Goal: Information Seeking & Learning: Stay updated

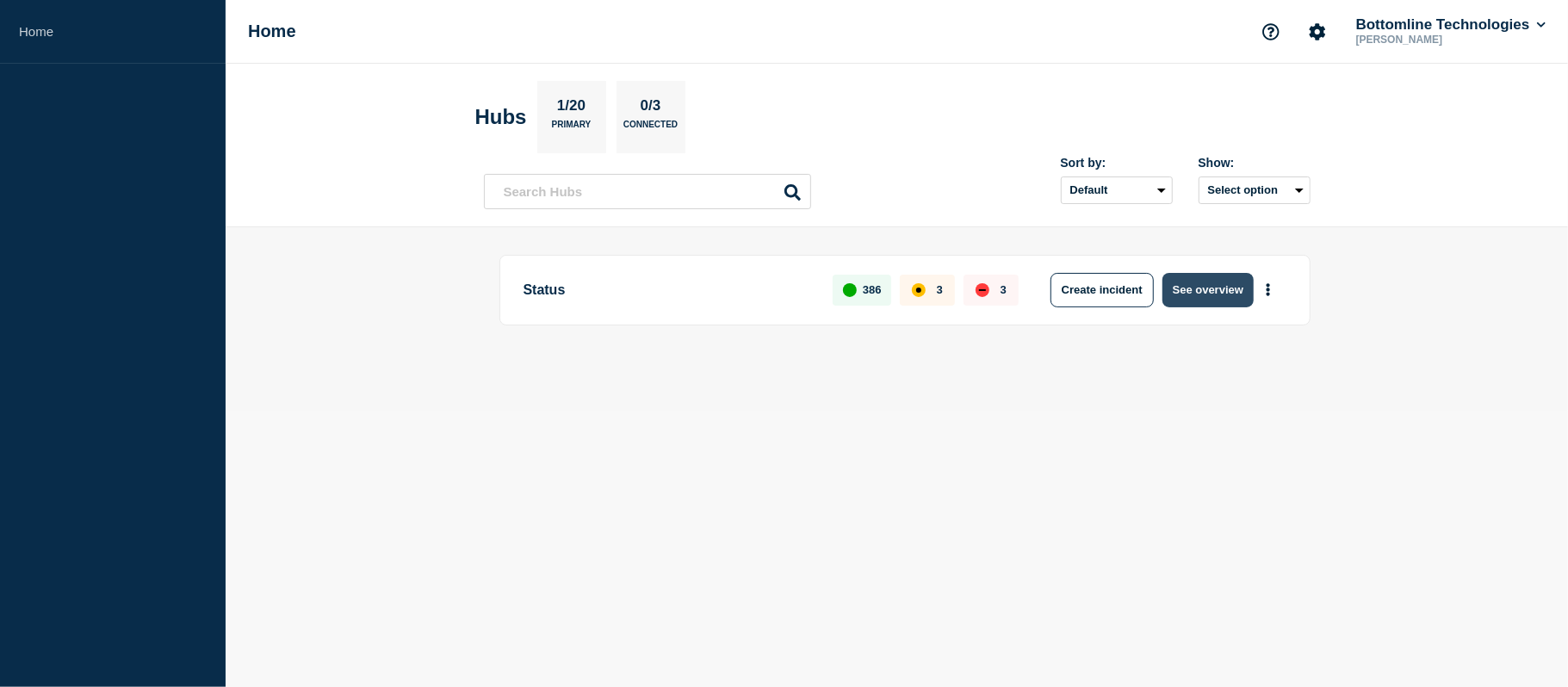
click at [1214, 297] on button "See overview" at bounding box center [1208, 290] width 91 height 34
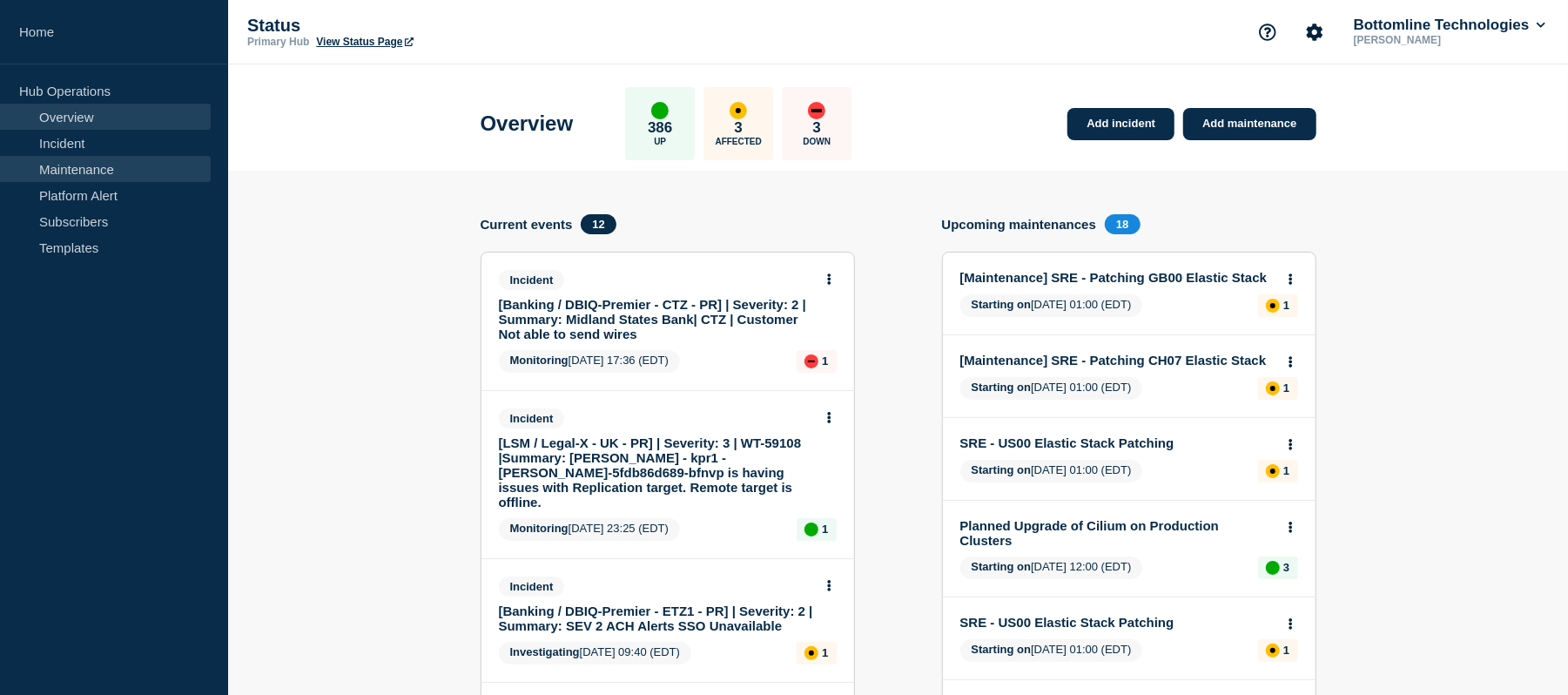
click at [109, 161] on link "Maintenance" at bounding box center [105, 169] width 211 height 26
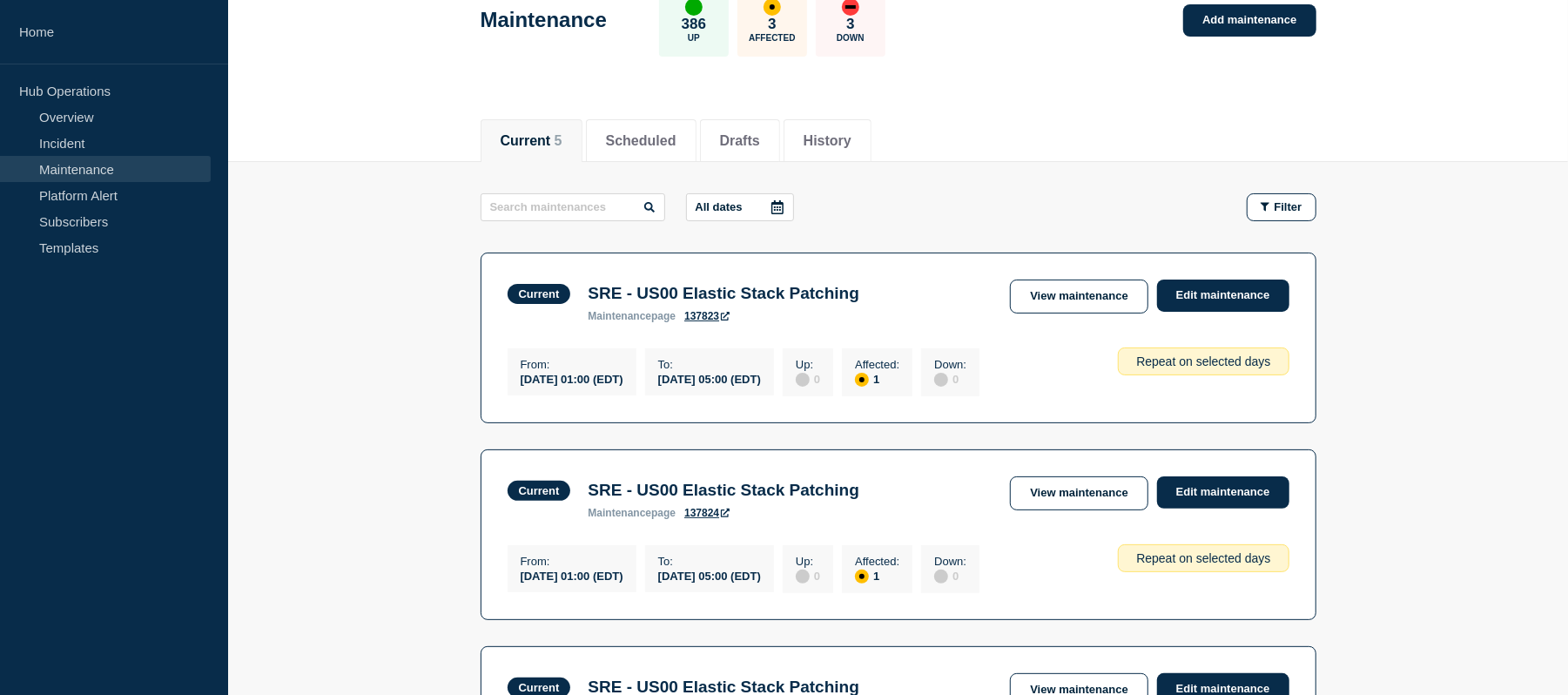
scroll to position [130, 0]
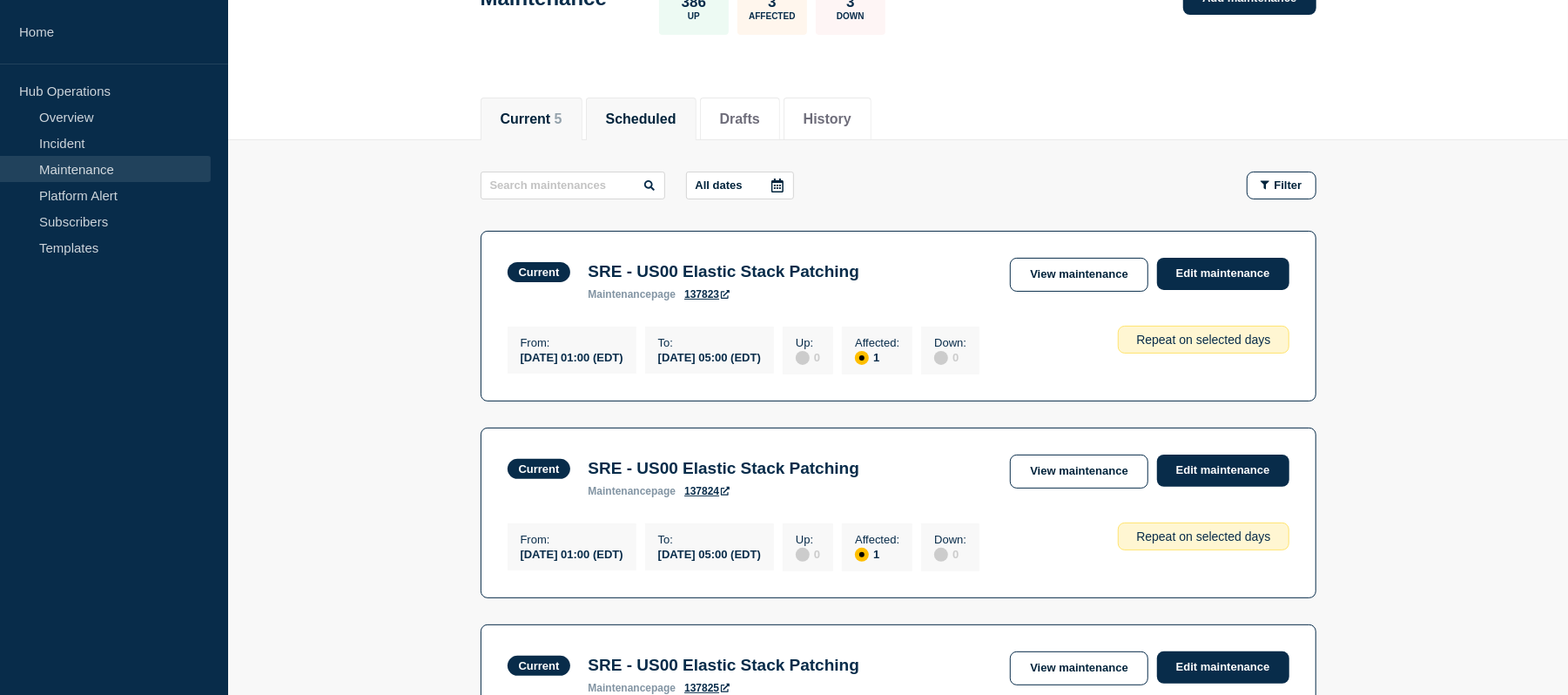
click at [653, 99] on li "Scheduled" at bounding box center [641, 119] width 111 height 43
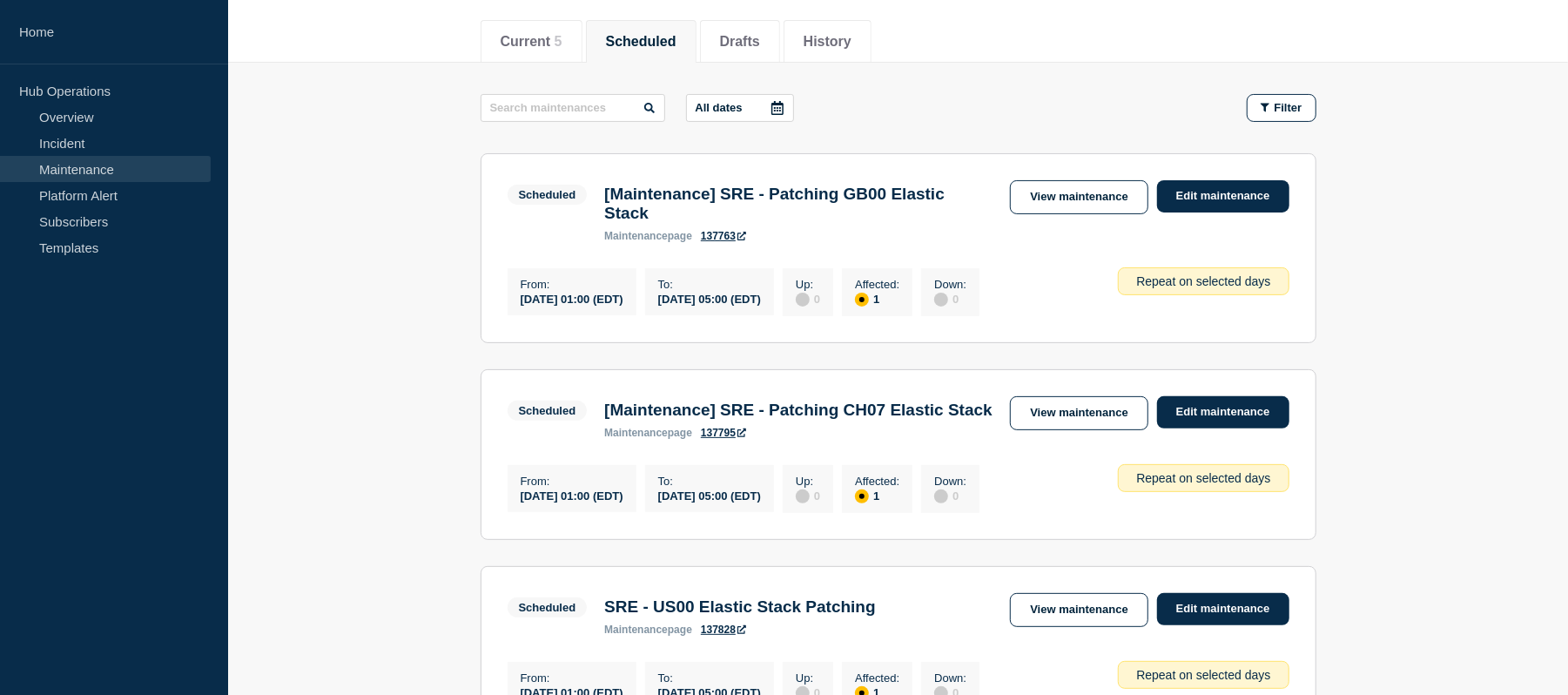
scroll to position [217, 0]
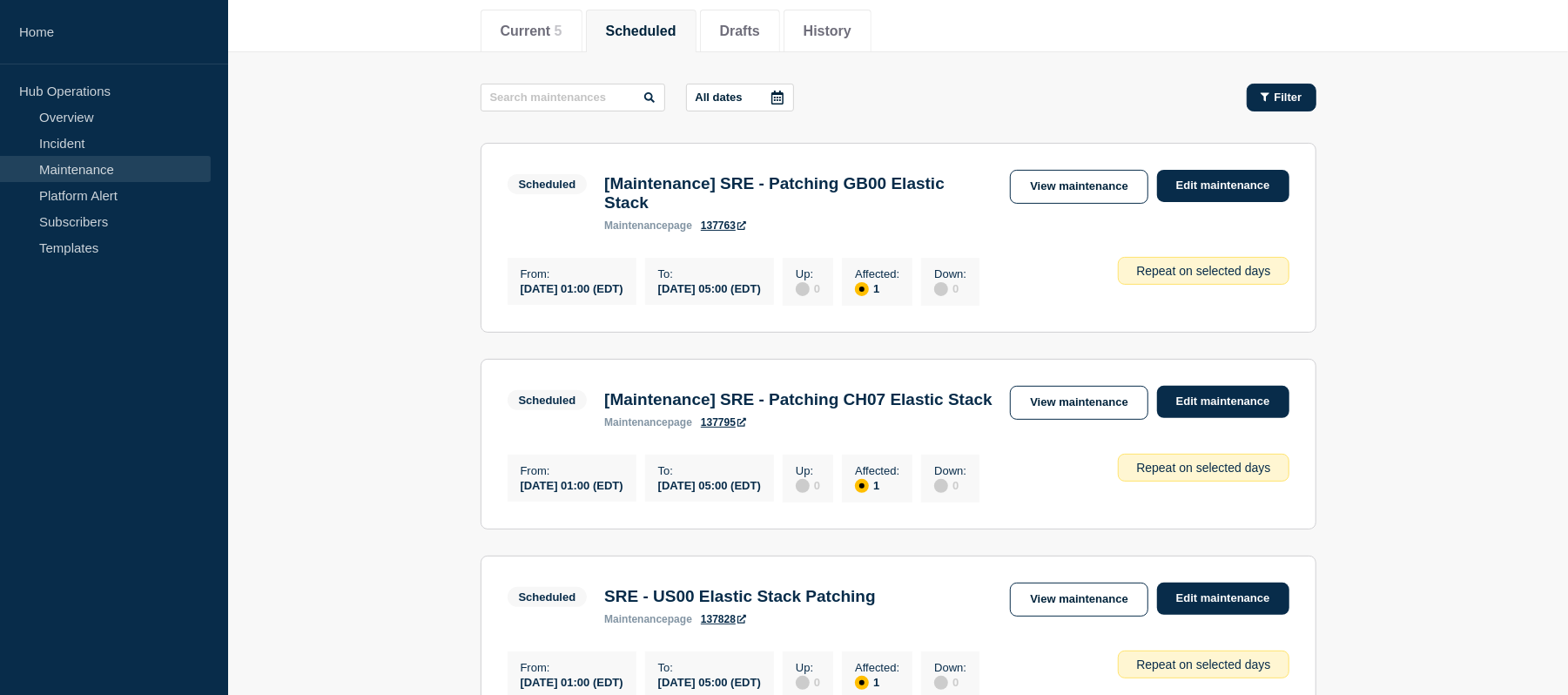
click at [1266, 91] on icon "button" at bounding box center [1264, 97] width 8 height 11
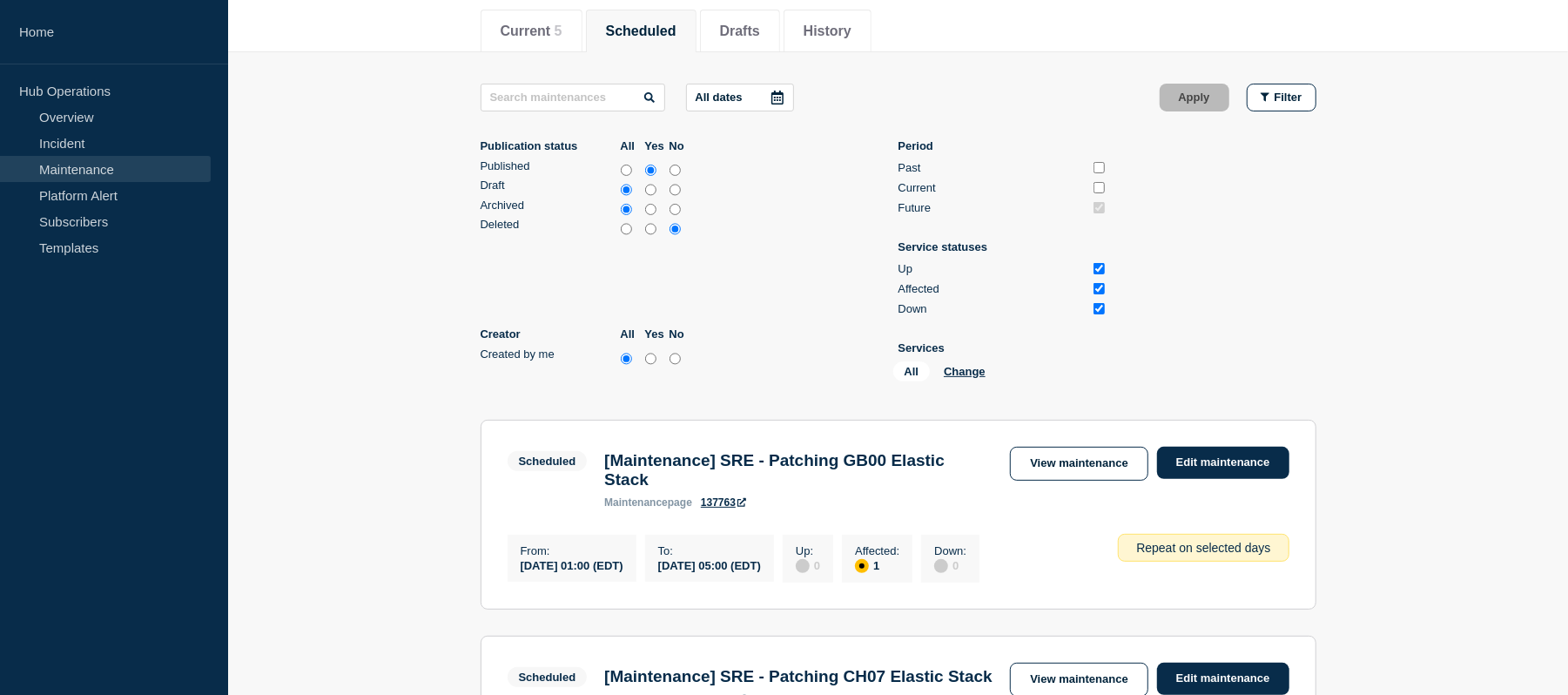
click at [1314, 230] on ul "Publication status All Yes No Published Draft Archived Deleted Creator All Yes …" at bounding box center [899, 263] width 836 height 249
click at [965, 47] on div "Current 5 Scheduled Drafts History" at bounding box center [899, 22] width 836 height 60
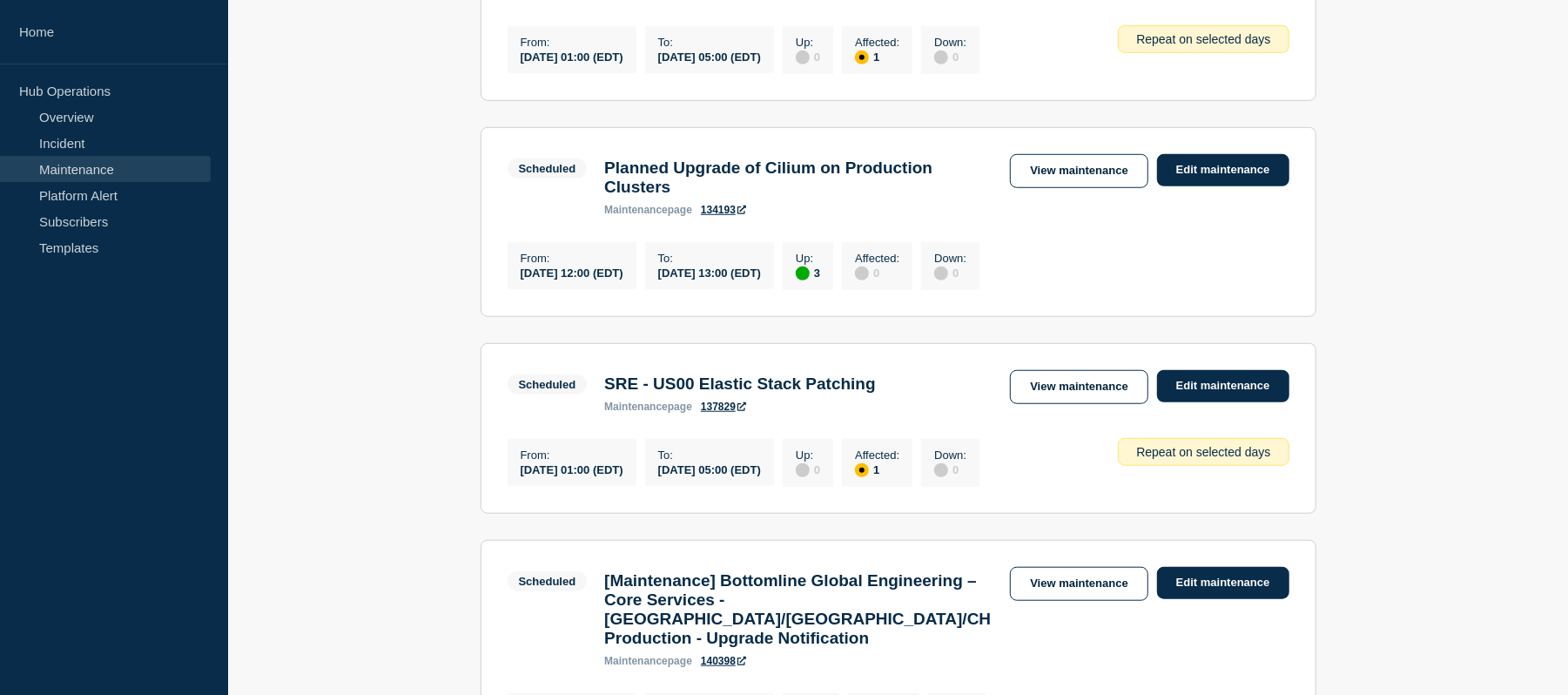
scroll to position [869, 0]
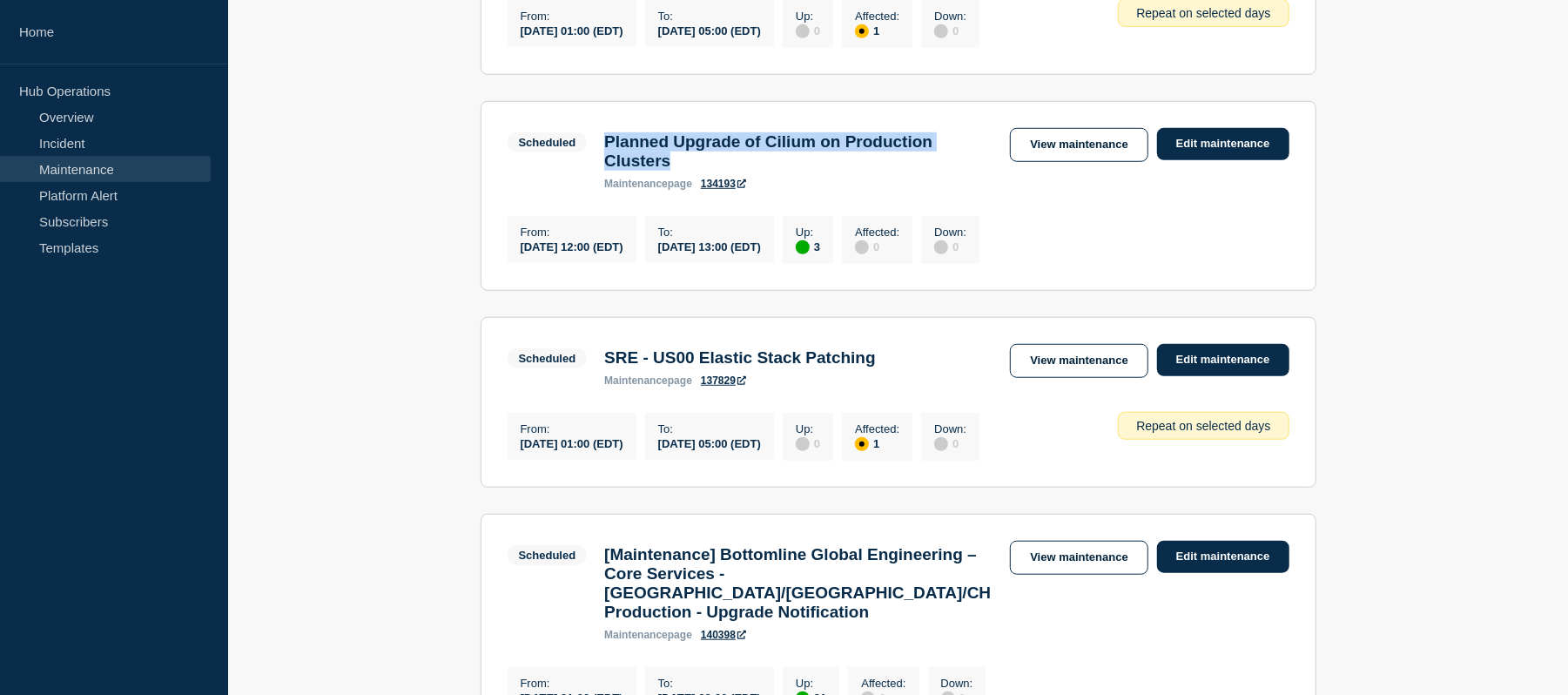
drag, startPoint x: 715, startPoint y: 204, endPoint x: 603, endPoint y: 190, distance: 112.9
click at [603, 190] on div "Planned Upgrade of Cilium on Production Clusters maintenance page 134193" at bounding box center [798, 161] width 406 height 58
copy h3 "Planned Upgrade of Cilium on Production Clusters"
click at [1095, 162] on link "View maintenance" at bounding box center [1079, 145] width 138 height 34
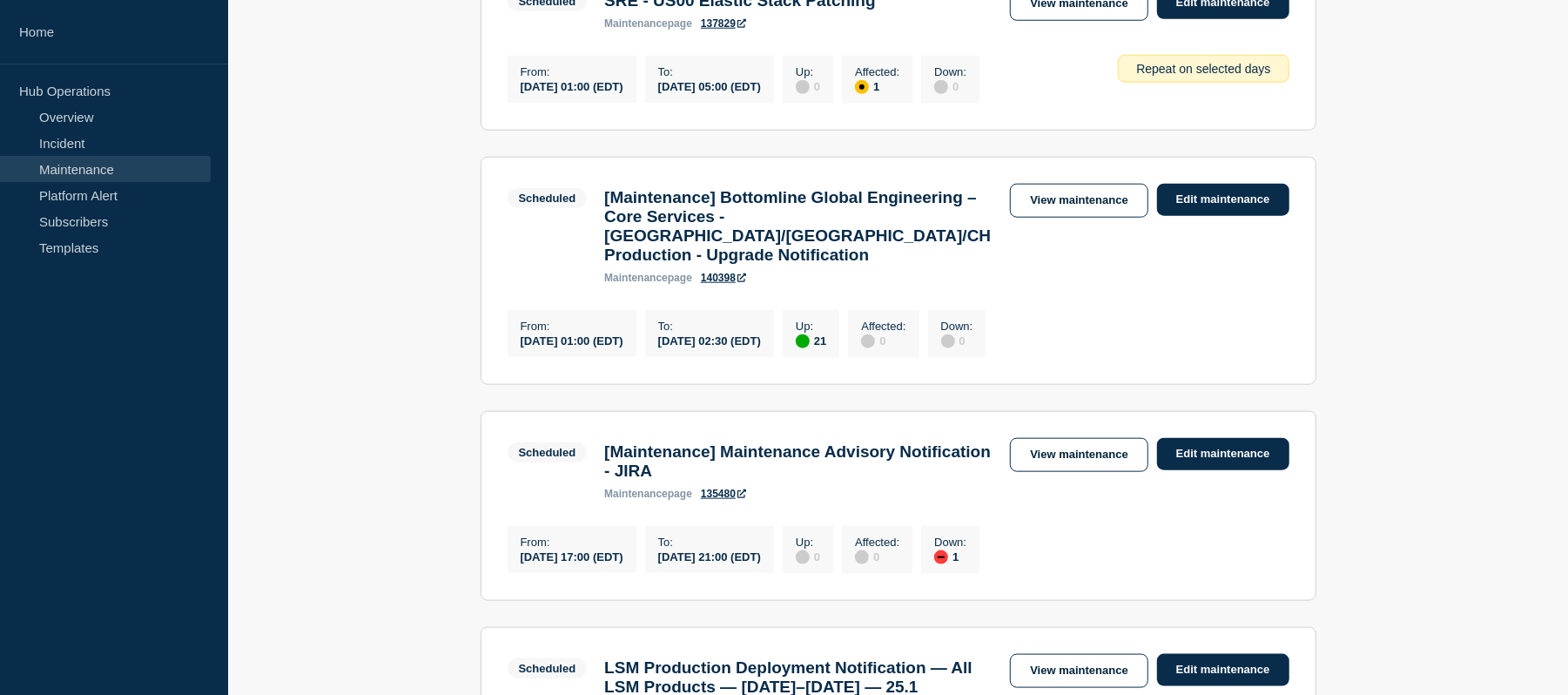
scroll to position [1244, 0]
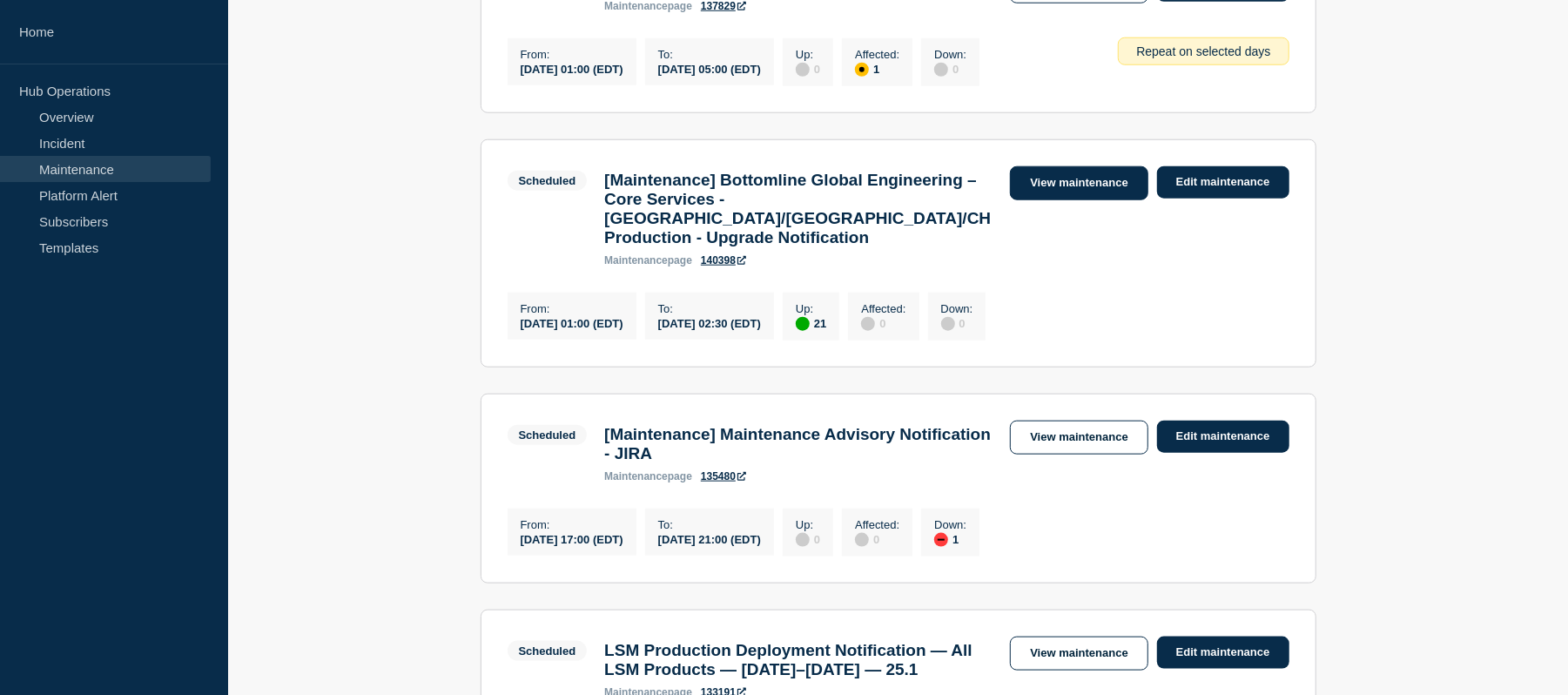
click at [1066, 201] on link "View maintenance" at bounding box center [1079, 183] width 138 height 34
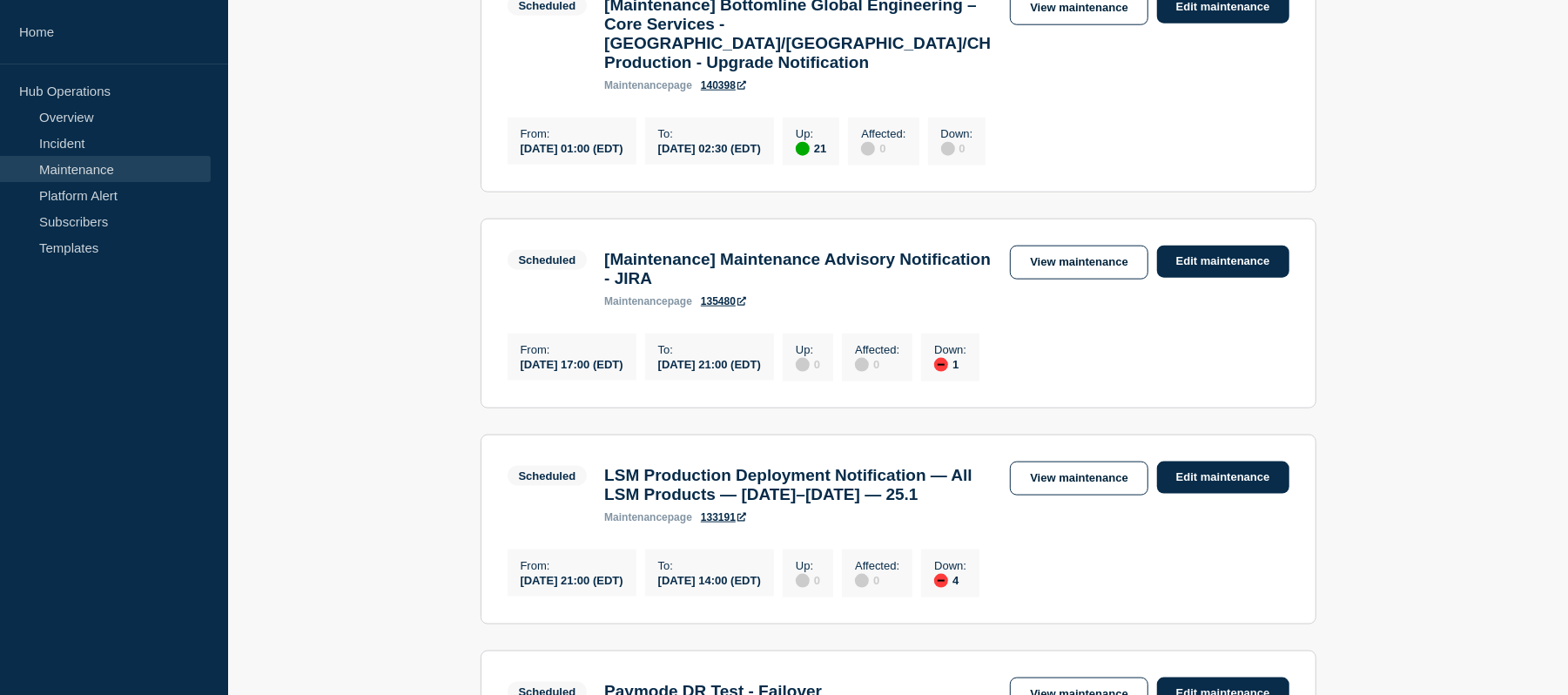
scroll to position [1420, 0]
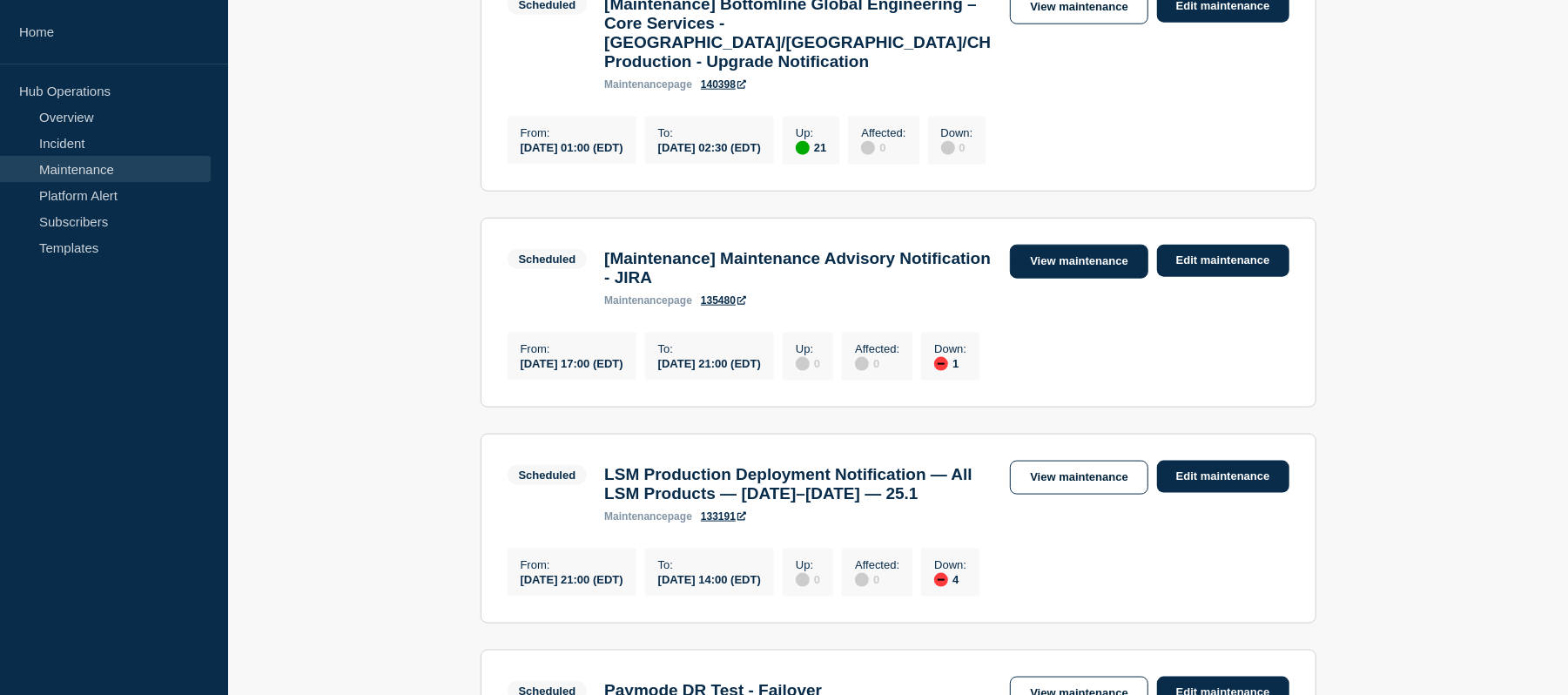
click at [1067, 279] on link "View maintenance" at bounding box center [1079, 261] width 138 height 34
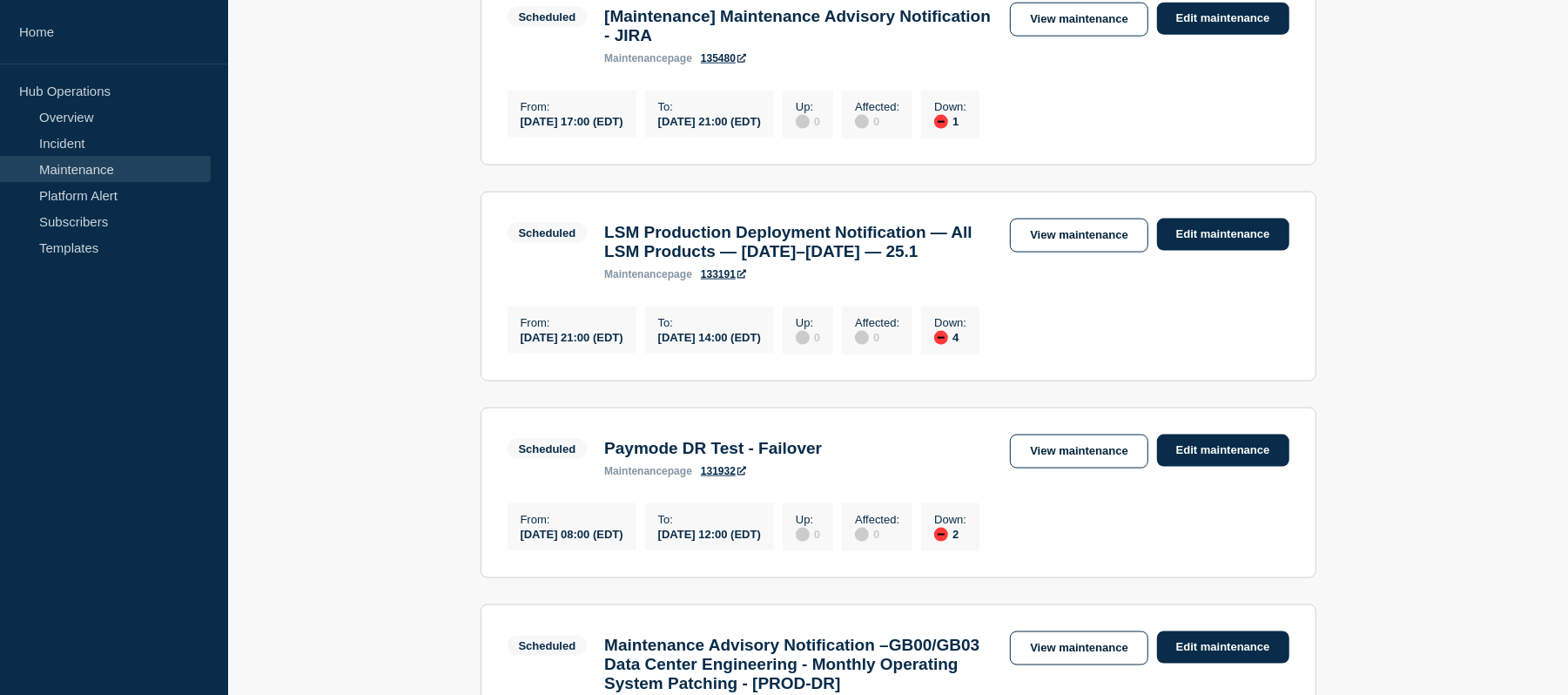
scroll to position [1673, 0]
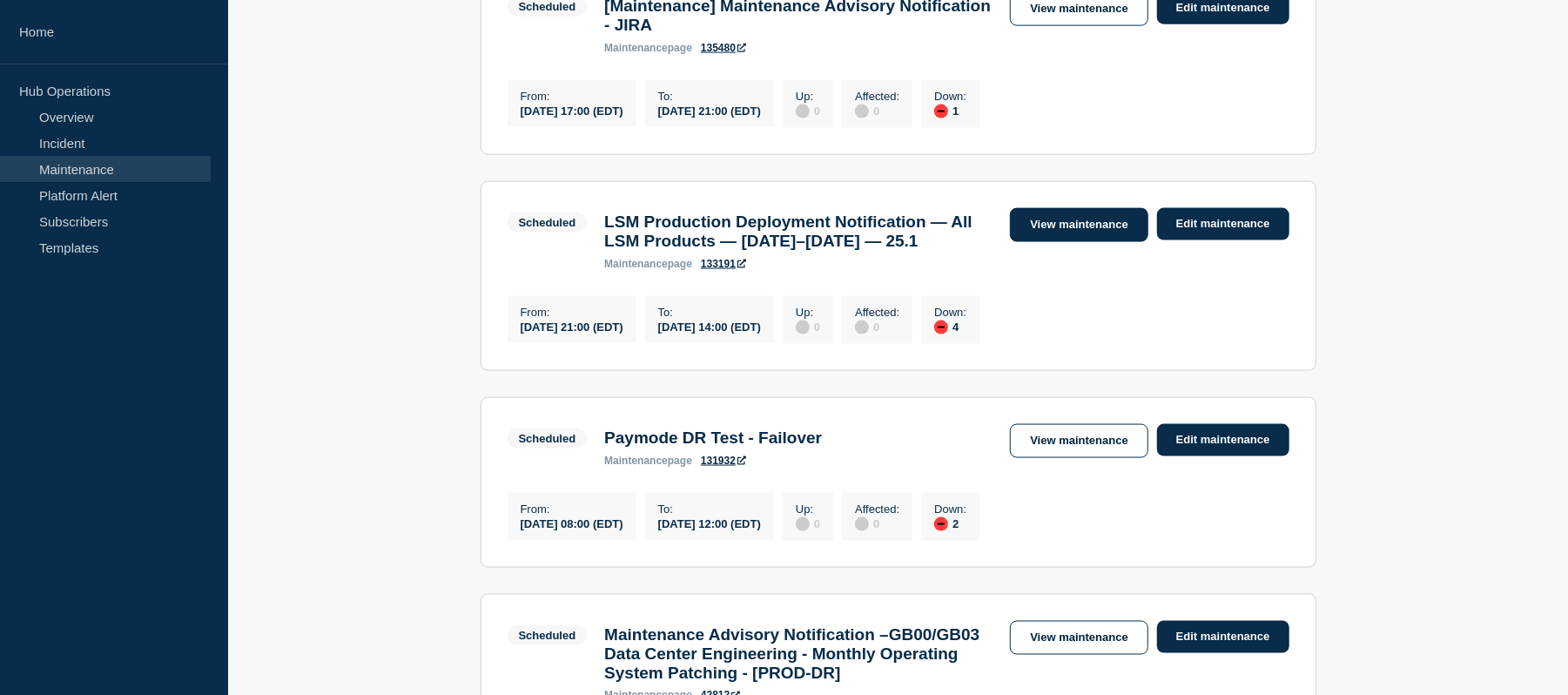
click at [1036, 243] on link "View maintenance" at bounding box center [1079, 225] width 138 height 34
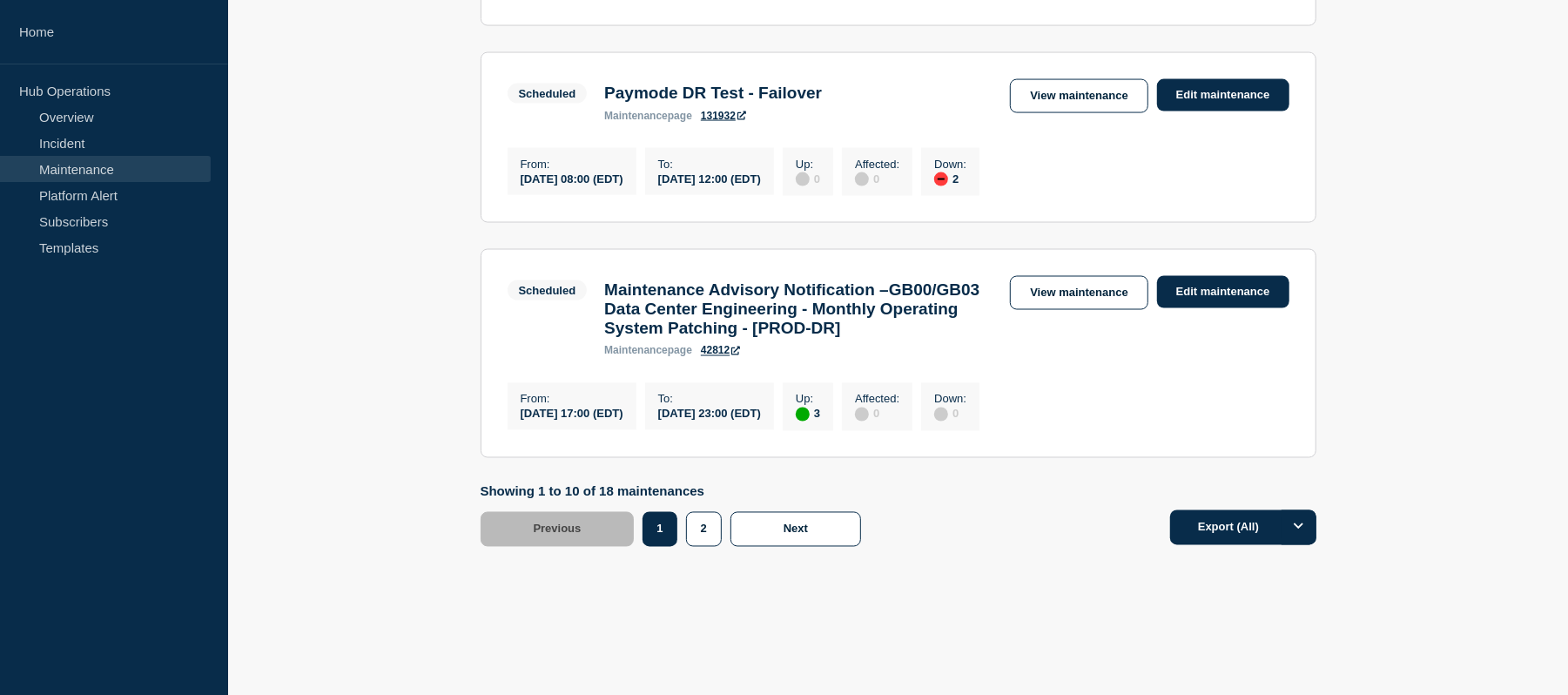
scroll to position [2036, 0]
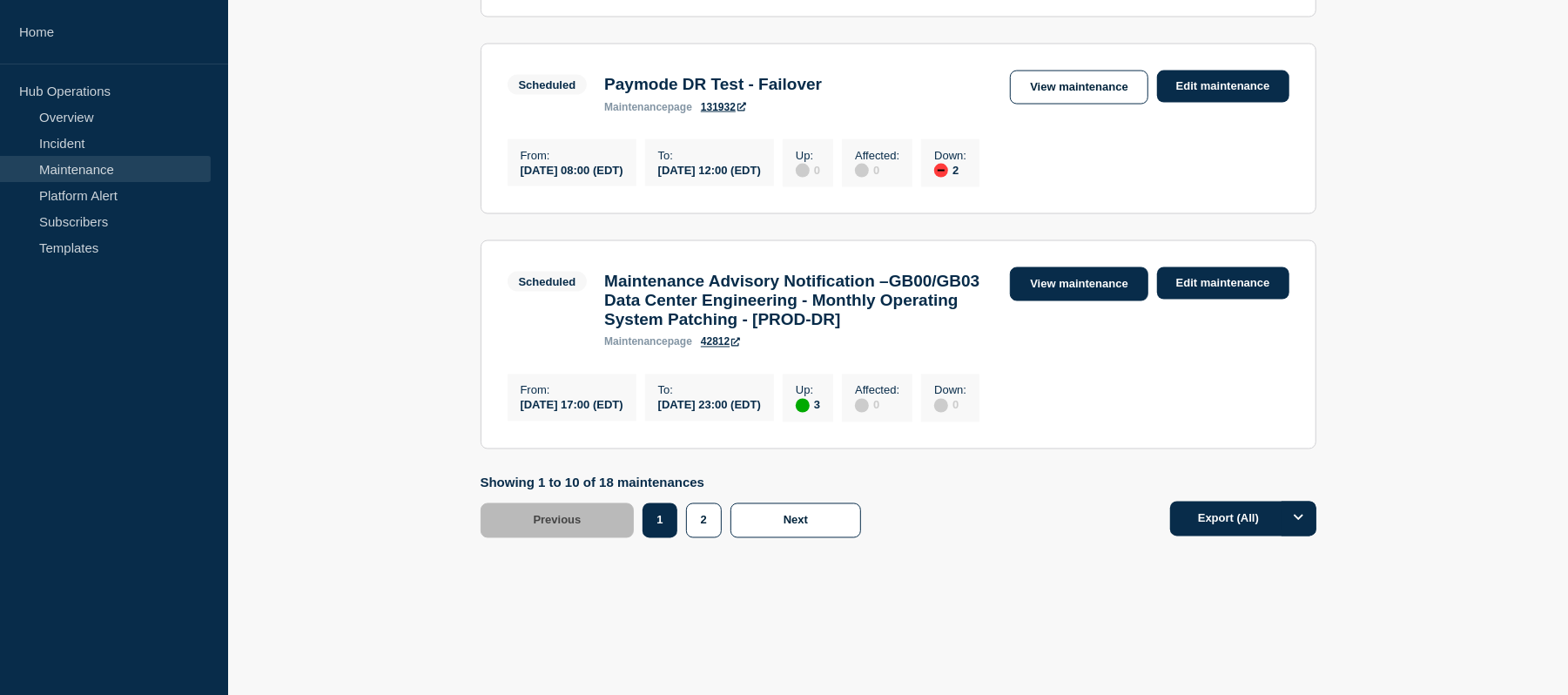
click at [1090, 301] on link "View maintenance" at bounding box center [1079, 285] width 138 height 34
click at [702, 531] on button "2" at bounding box center [704, 521] width 35 height 35
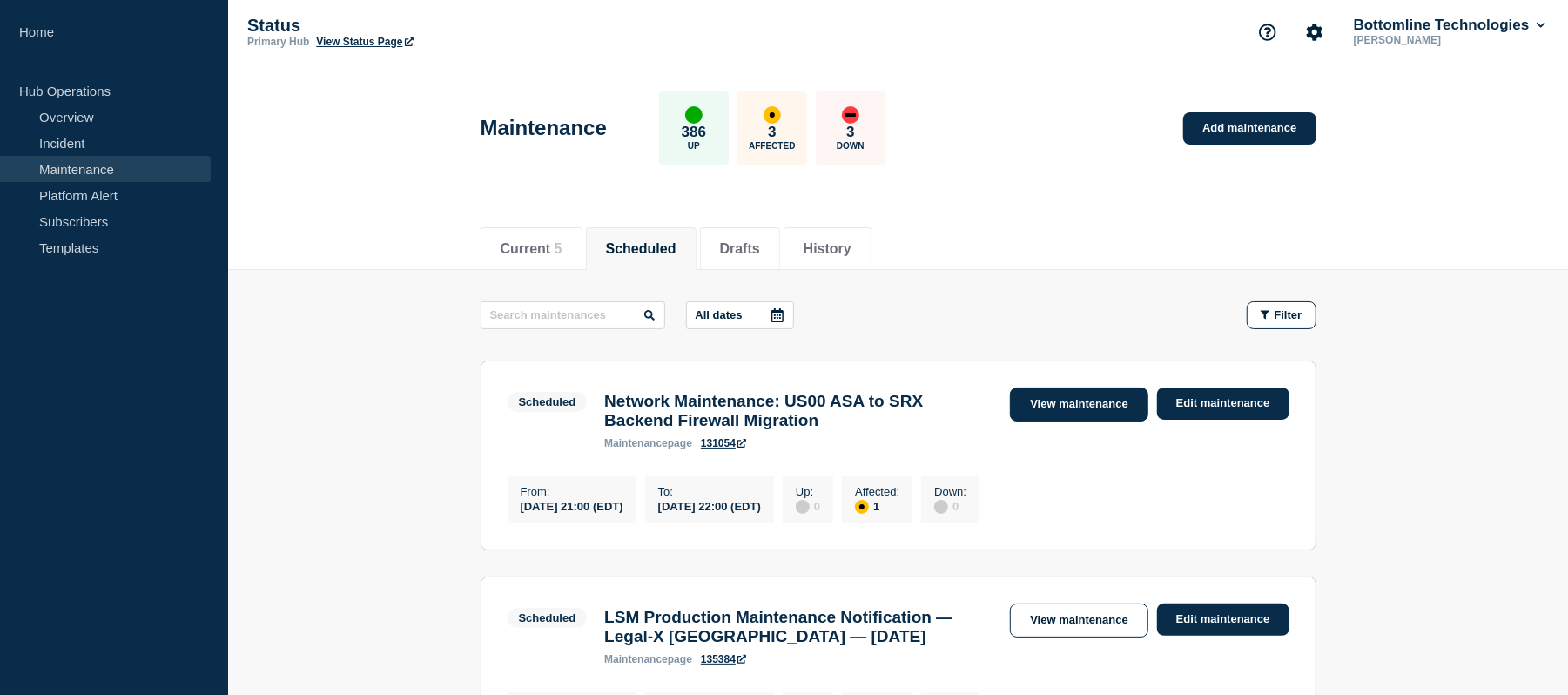
click at [1048, 406] on link "View maintenance" at bounding box center [1079, 405] width 138 height 34
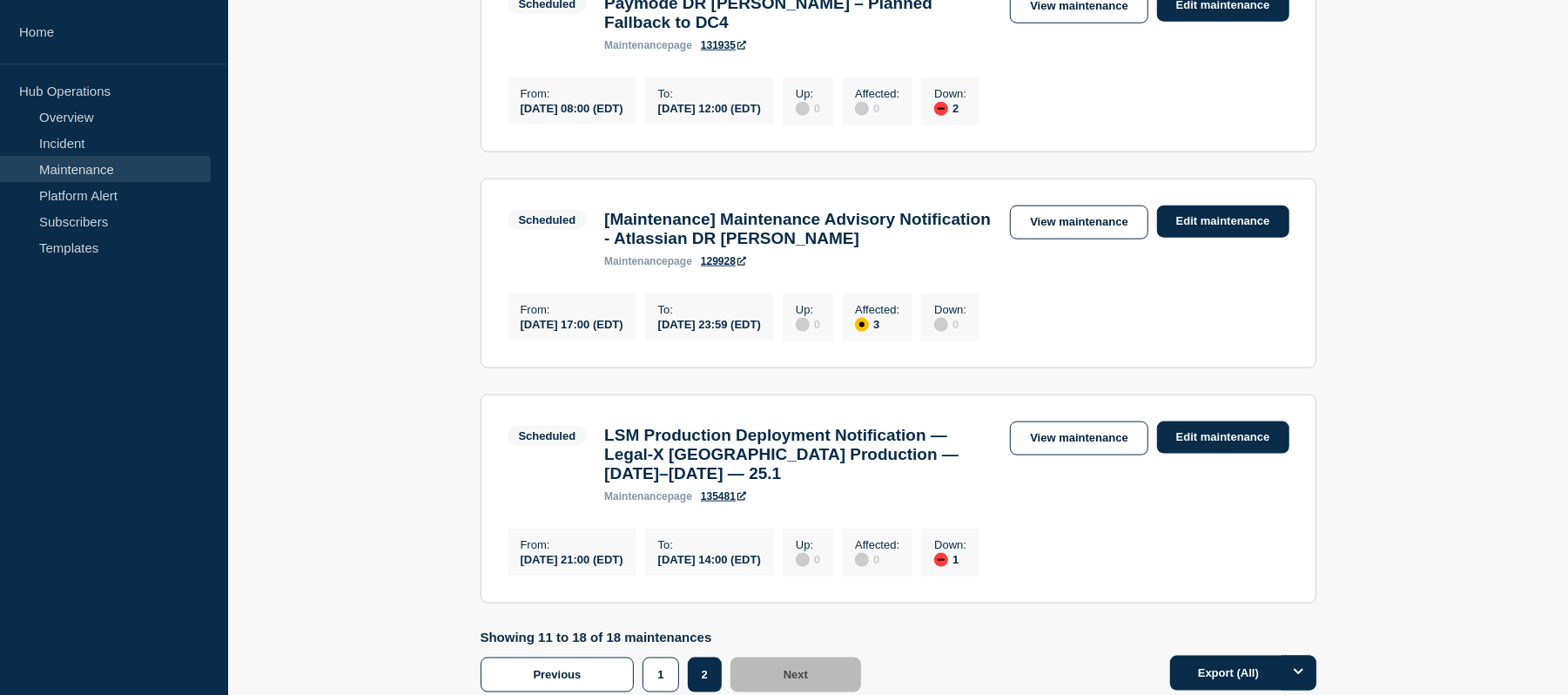
scroll to position [1480, 0]
click at [1052, 239] on link "View maintenance" at bounding box center [1079, 221] width 138 height 34
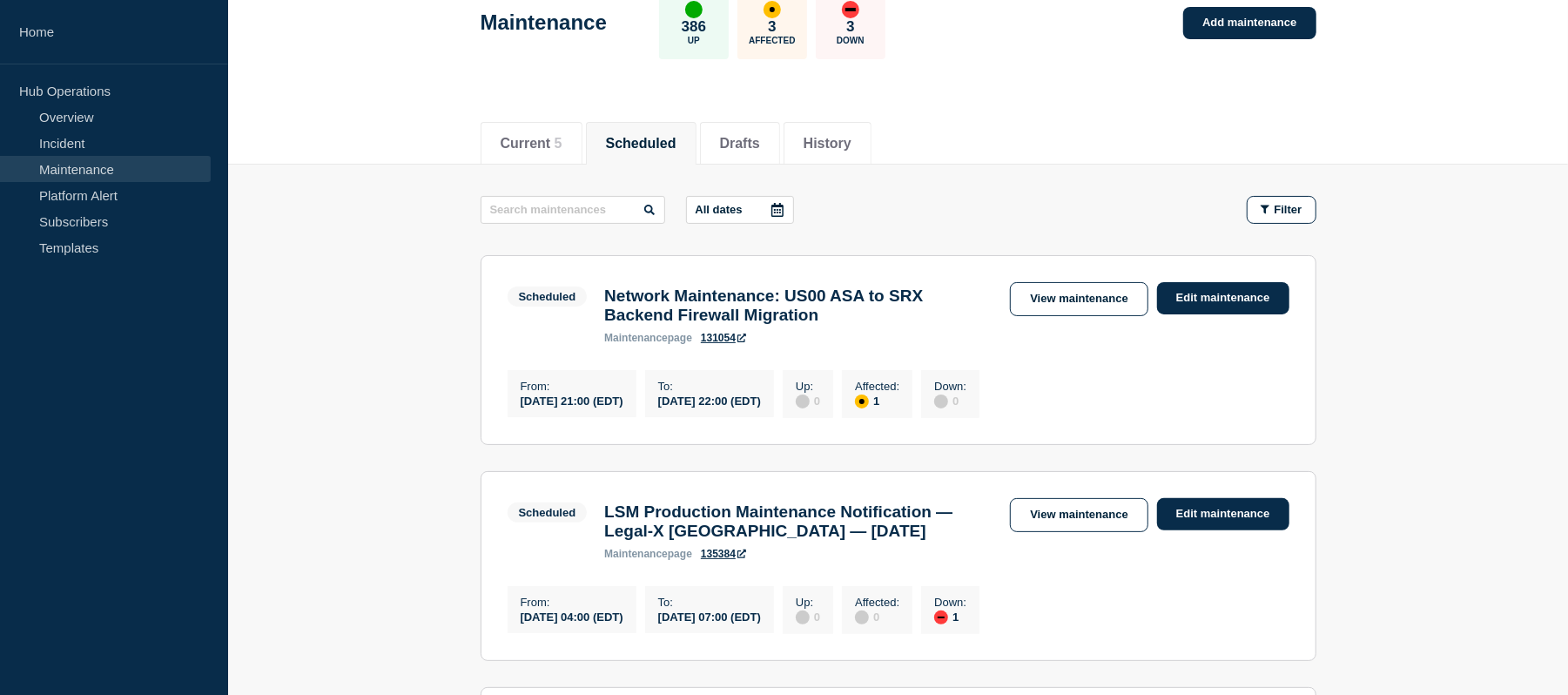
scroll to position [104, 0]
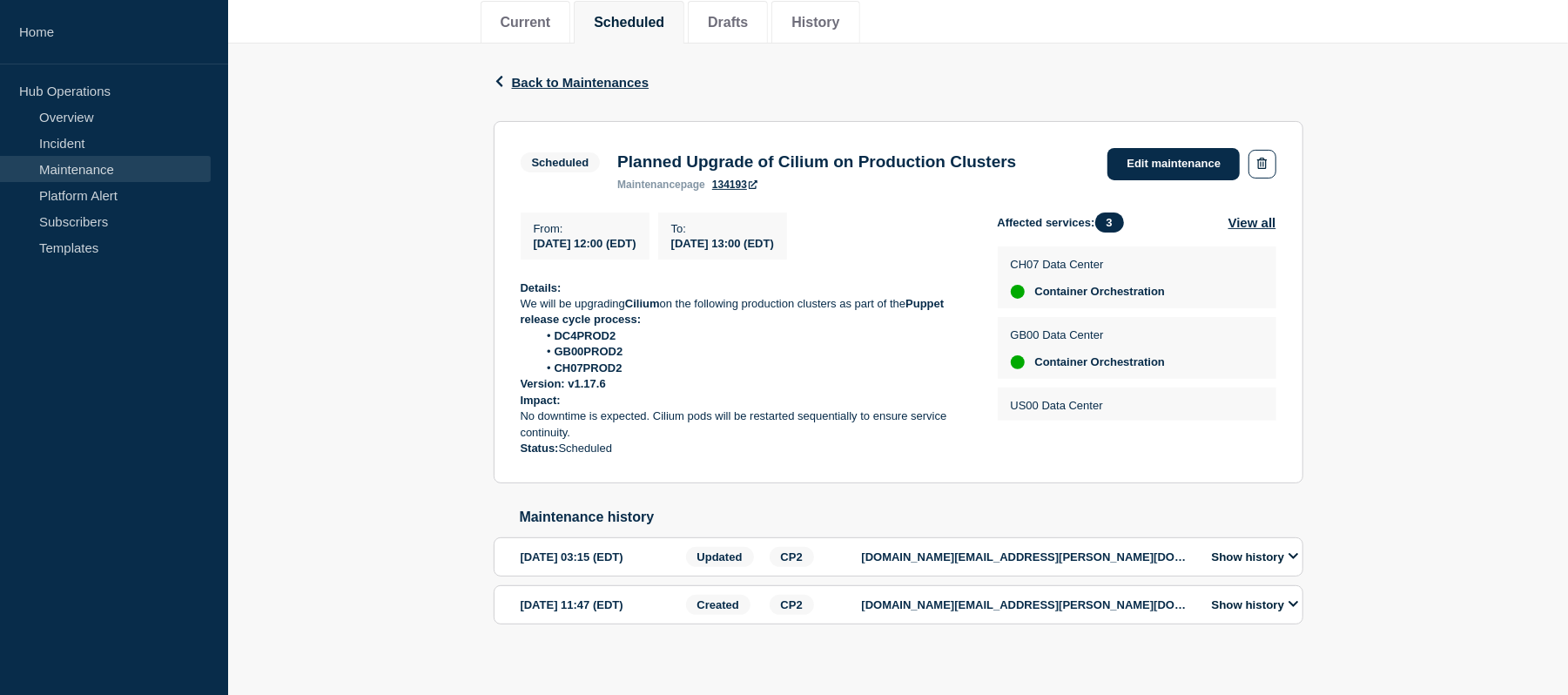
scroll to position [224, 0]
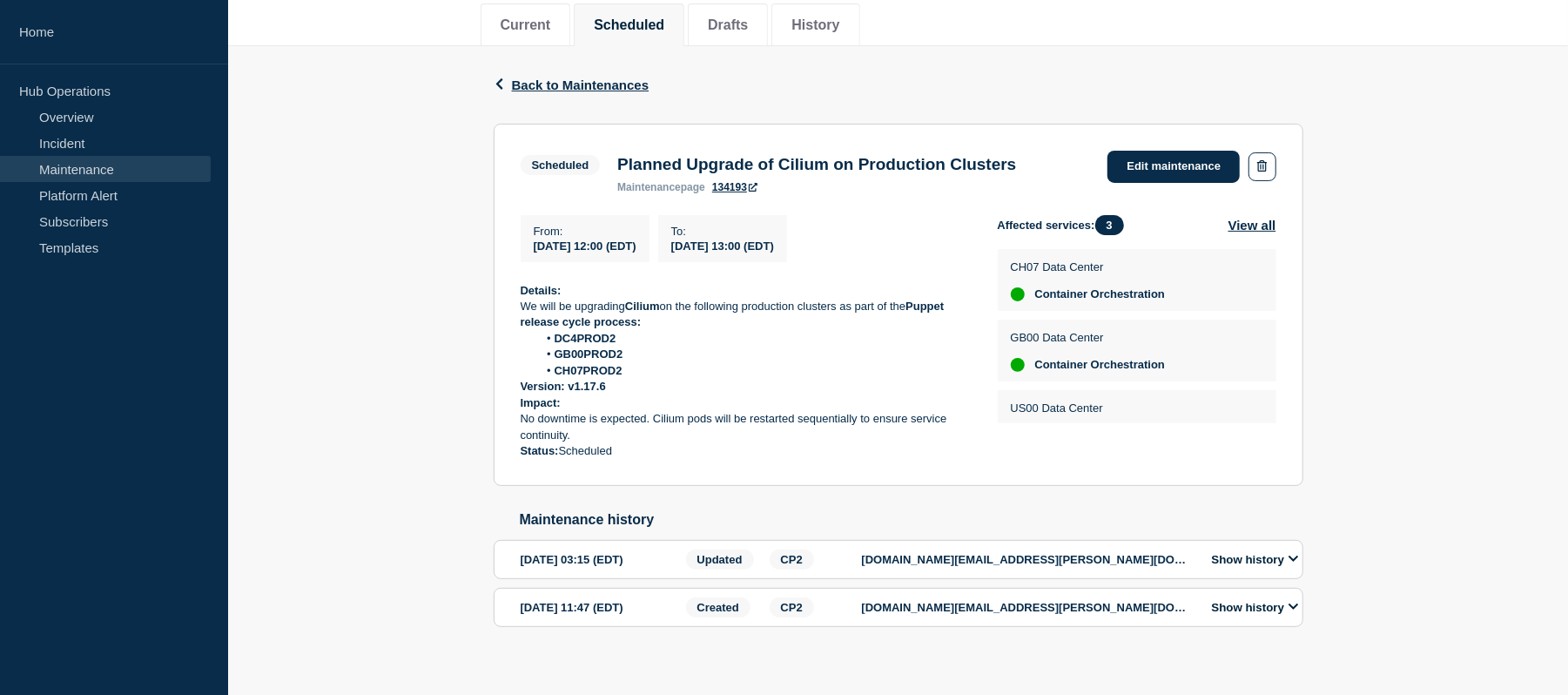
click at [916, 167] on h3 "Planned Upgrade of Cilium on Production Clusters" at bounding box center [817, 164] width 399 height 20
copy h3 "Planned Upgrade of Cilium on Production Clusters"
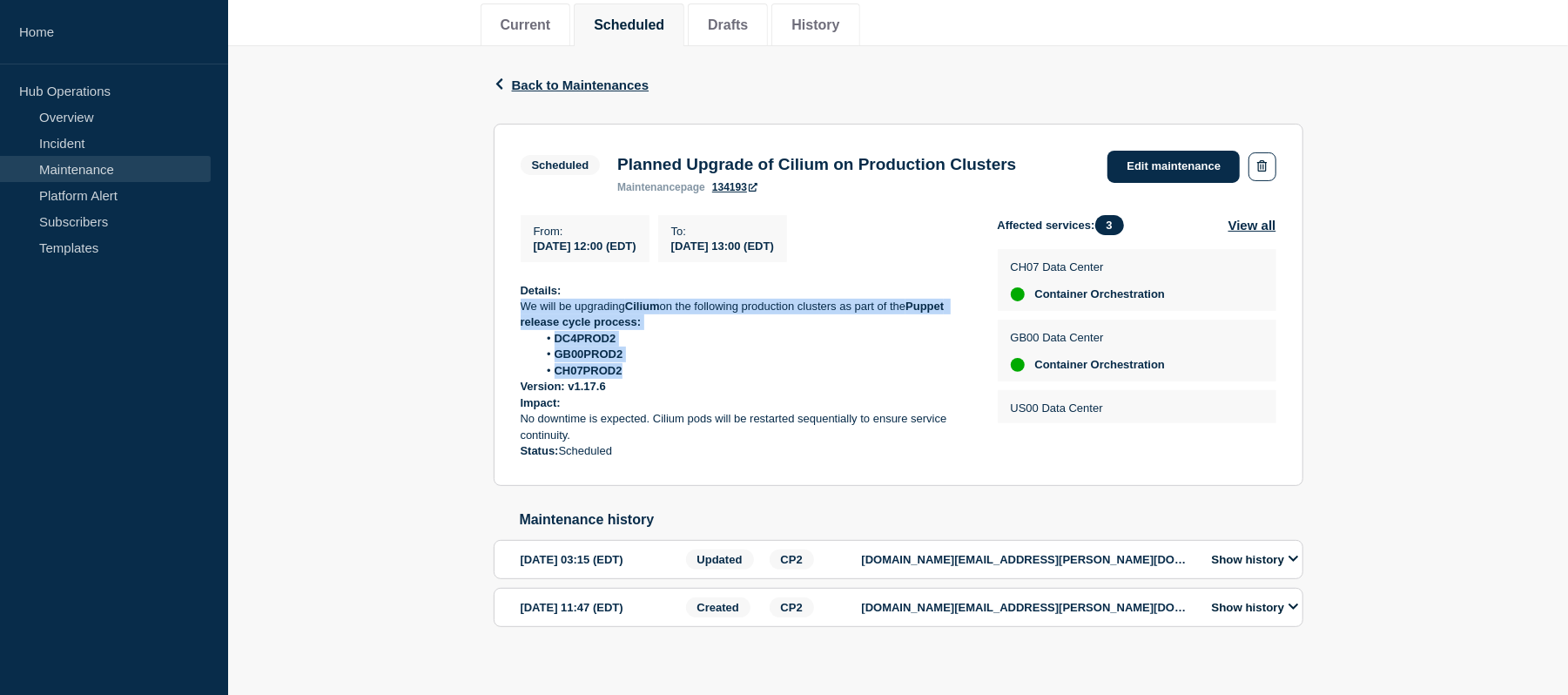
drag, startPoint x: 630, startPoint y: 380, endPoint x: 517, endPoint y: 313, distance: 131.4
click at [517, 313] on section "Scheduled Planned Upgrade of Cilium on Production Clusters maintenance page 134…" at bounding box center [899, 305] width 810 height 363
copy div "We will be upgrading Cilium on the following production clusters as part of the…"
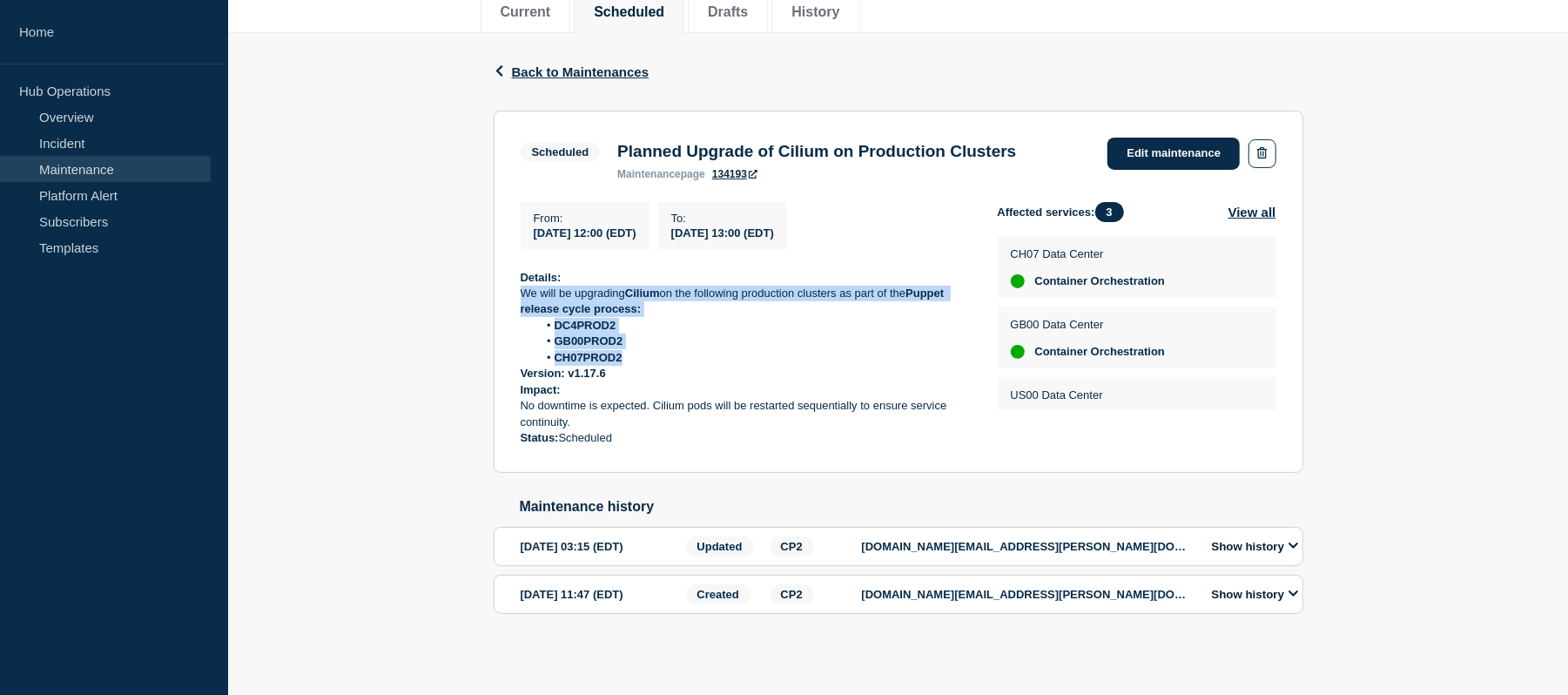
scroll to position [247, 0]
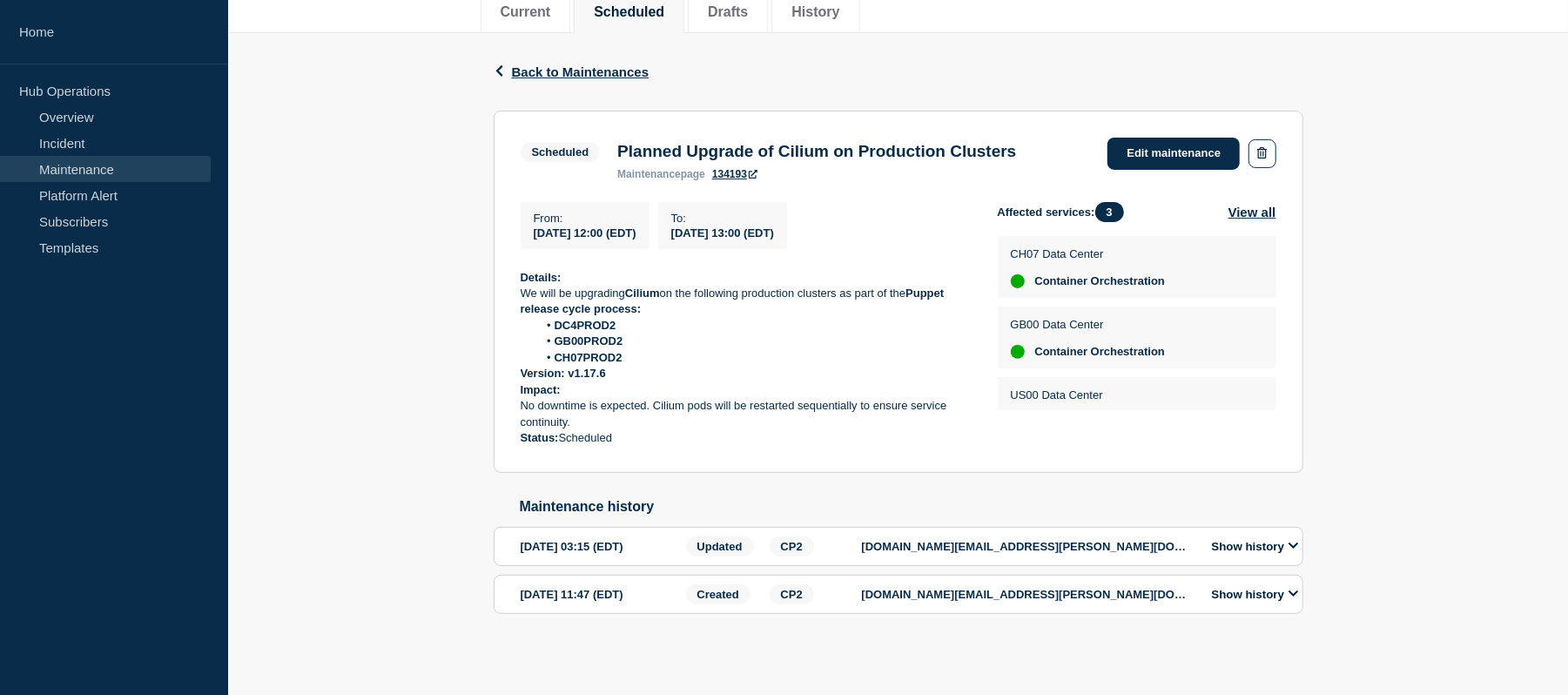
click at [850, 388] on p "Impact:" at bounding box center [746, 390] width 449 height 16
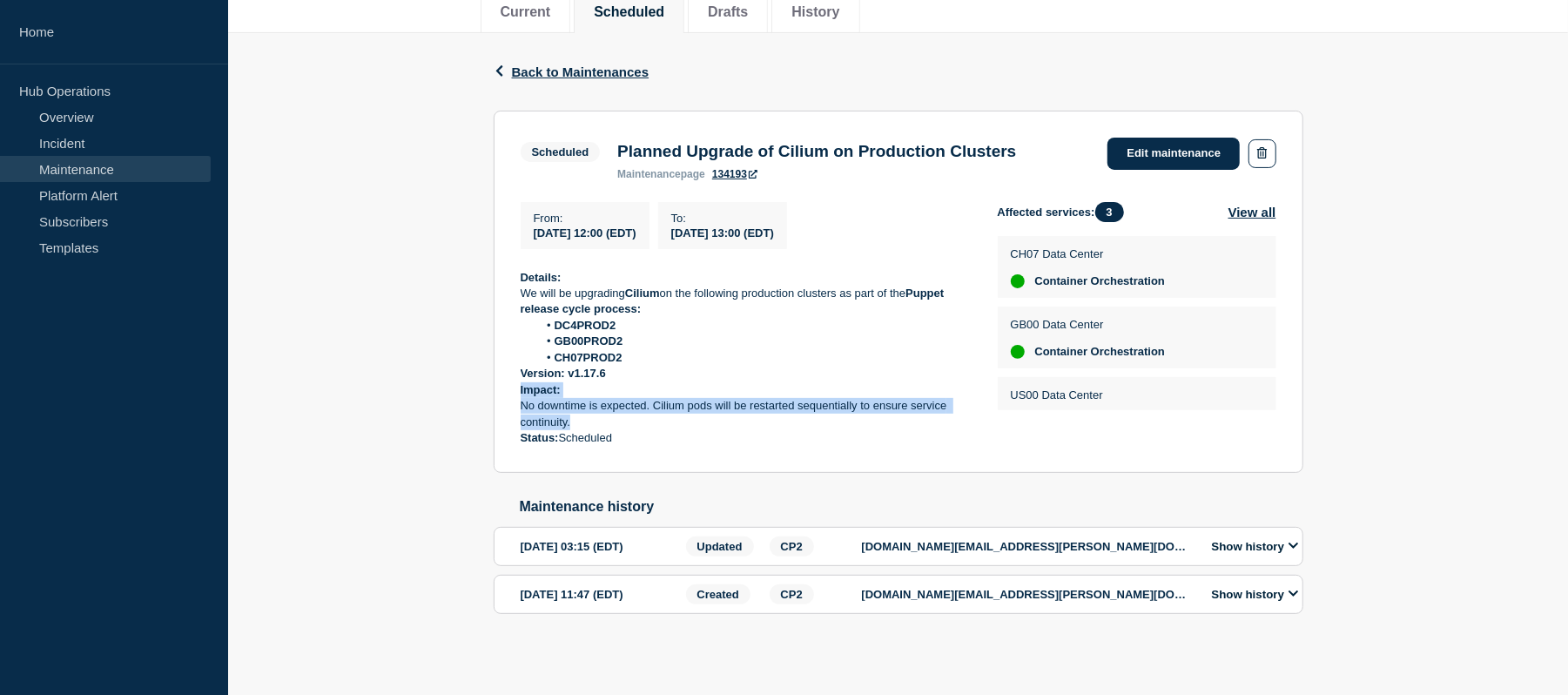
drag, startPoint x: 580, startPoint y: 416, endPoint x: 519, endPoint y: 394, distance: 64.8
click at [519, 394] on section "Scheduled Planned Upgrade of Cilium on Production Clusters maintenance page 134…" at bounding box center [899, 292] width 810 height 363
copy div "Impact: No downtime is expected. Cilium pods will be restarted sequentially to …"
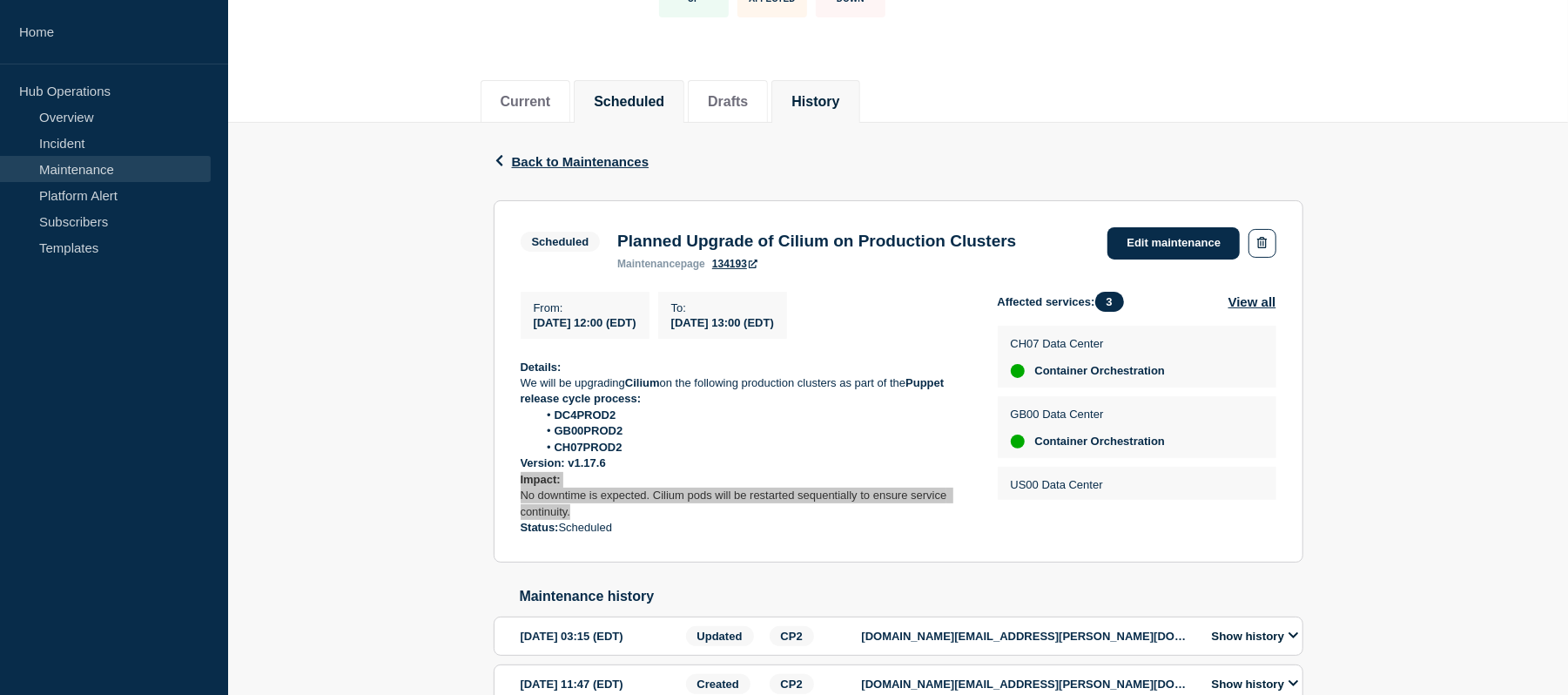
scroll to position [167, 0]
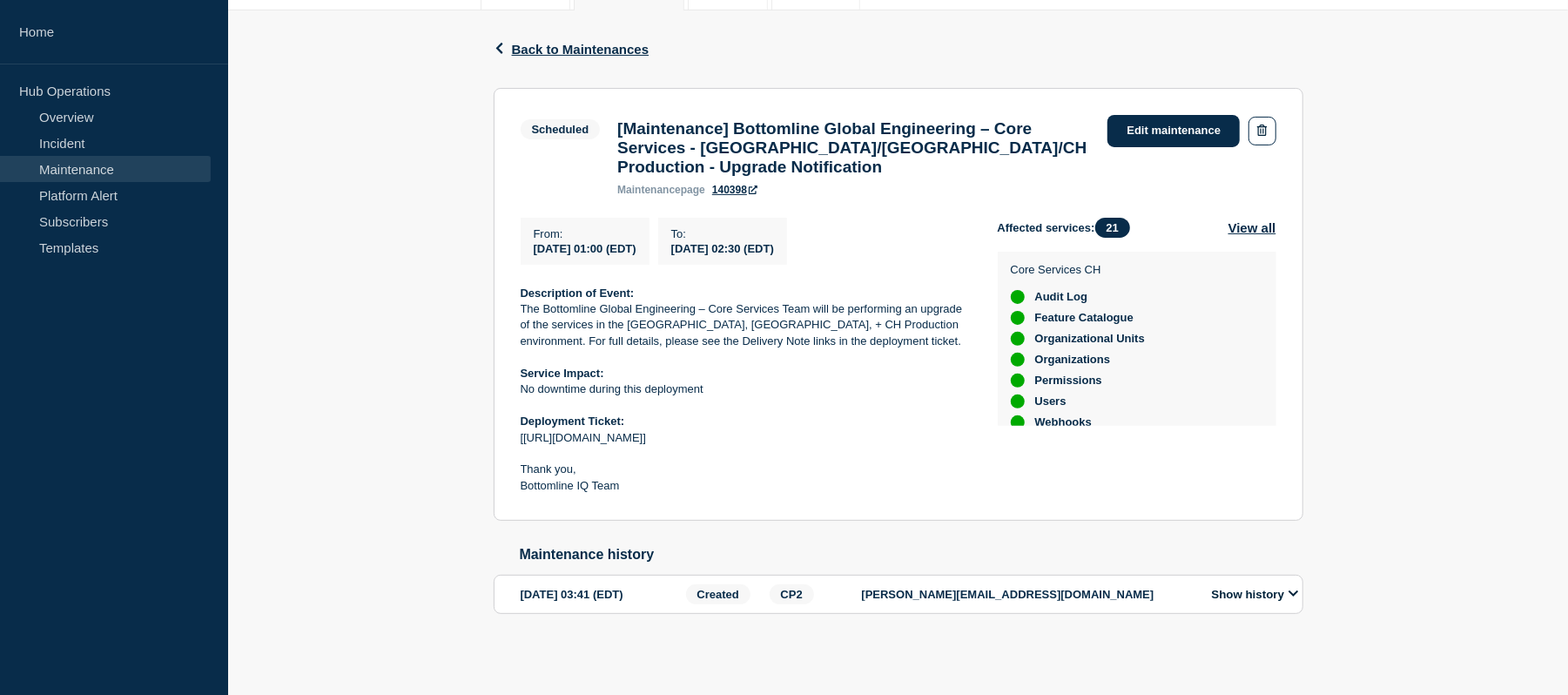
scroll to position [277, 0]
click at [1245, 223] on button "View all" at bounding box center [1252, 227] width 48 height 20
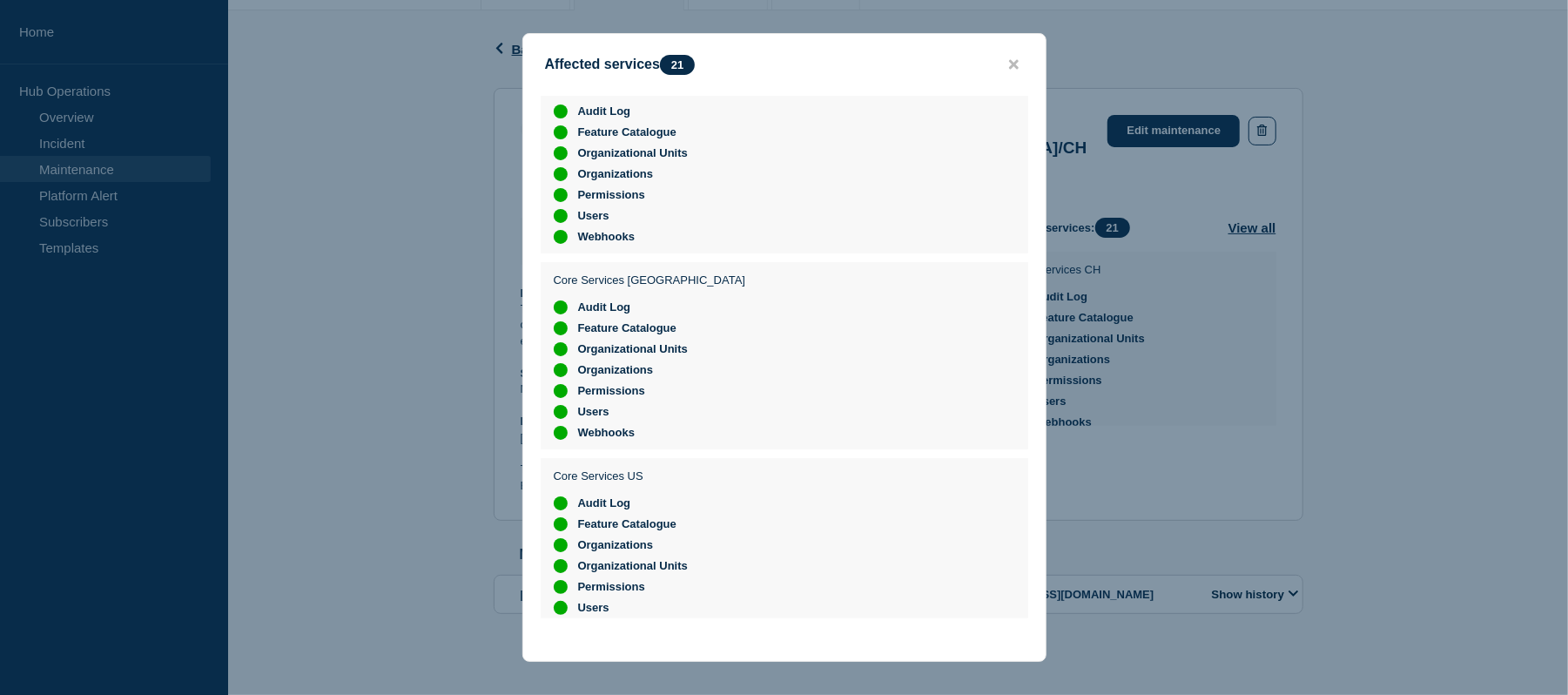
scroll to position [0, 0]
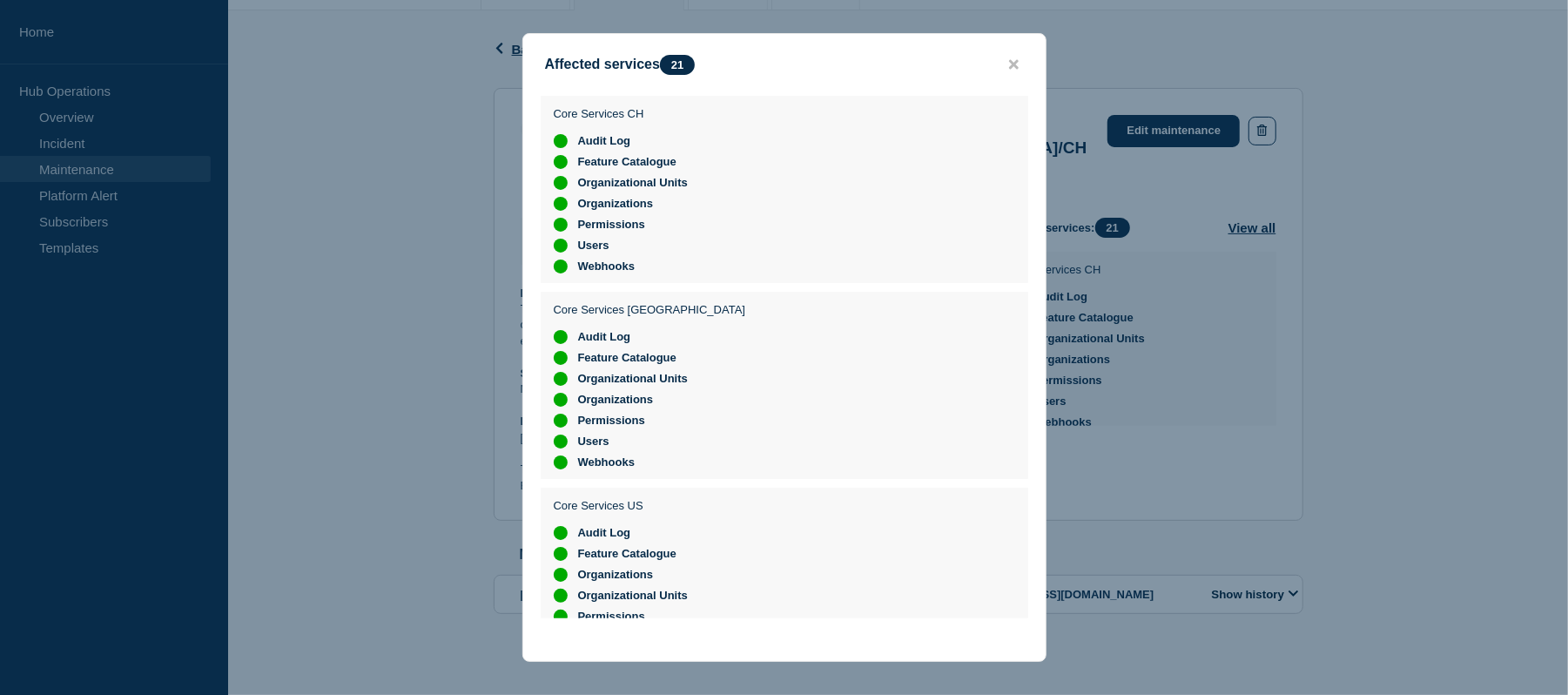
click at [1000, 81] on div "Affected services 21 Core Services CH Audit Log Feature Catalogue Organizationa…" at bounding box center [784, 347] width 524 height 629
click at [1004, 63] on button "close button" at bounding box center [1013, 65] width 20 height 17
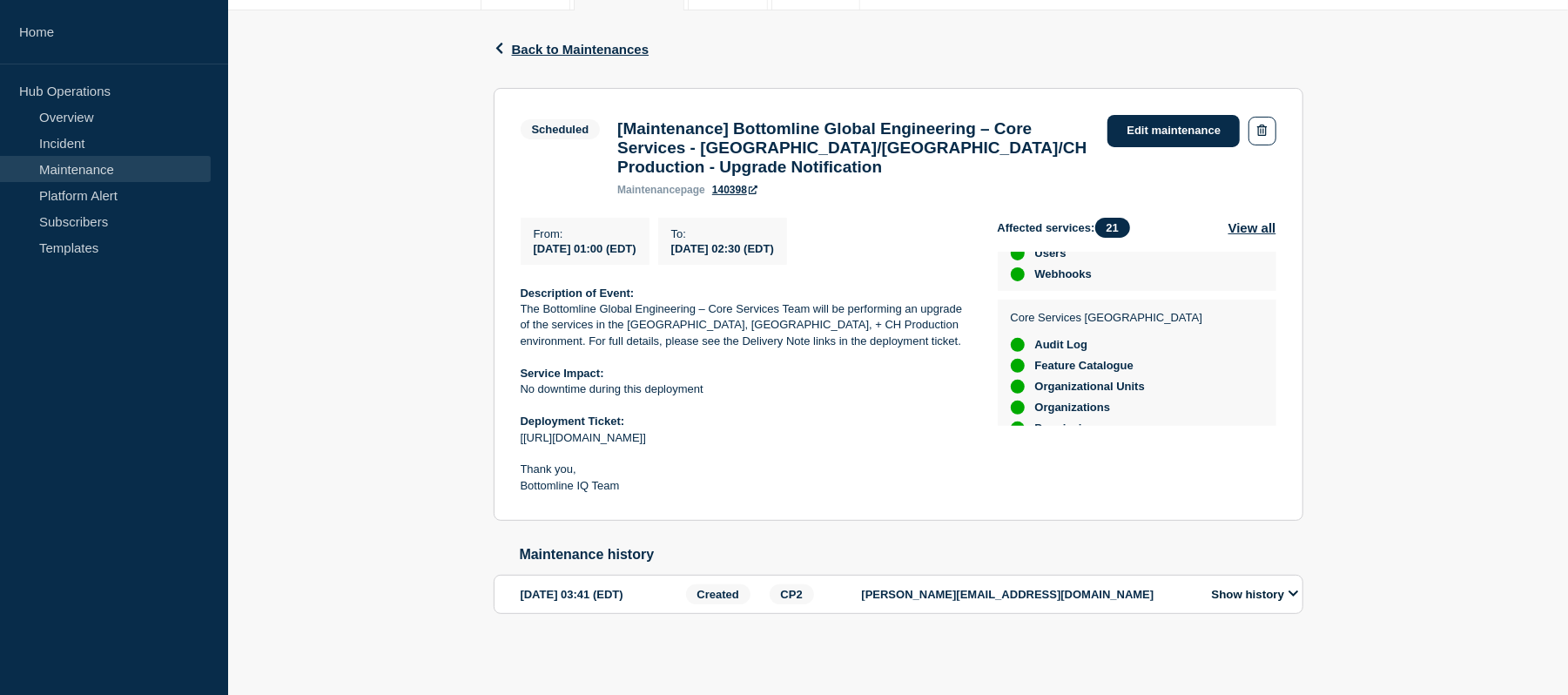
scroll to position [276, 0]
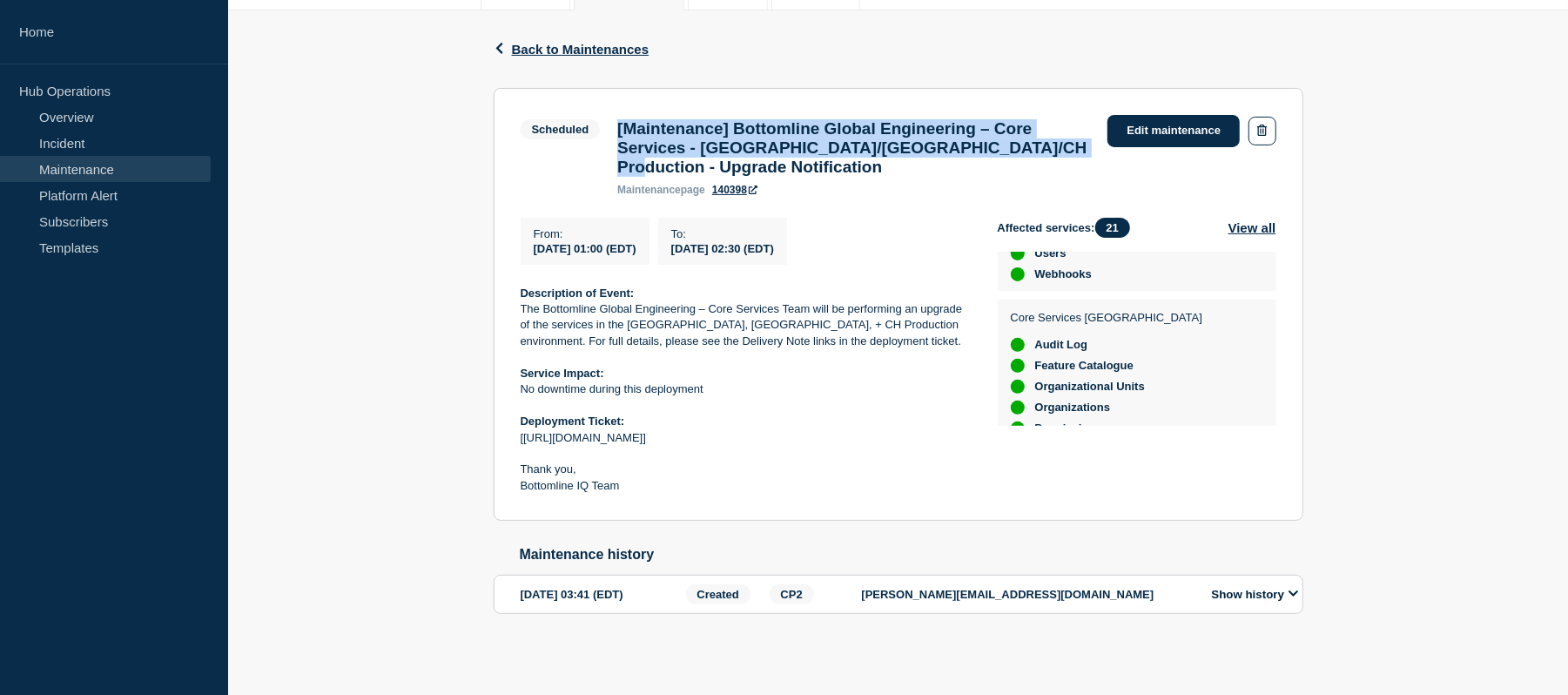
drag, startPoint x: 753, startPoint y: 159, endPoint x: 620, endPoint y: 109, distance: 142.1
click at [620, 119] on h3 "[Maintenance] Bottomline Global Engineering – Core Services - [GEOGRAPHIC_DATA]…" at bounding box center [853, 148] width 473 height 58
copy h3 "[Maintenance] Bottomline Global Engineering – Core Services - [GEOGRAPHIC_DATA]…"
drag, startPoint x: 782, startPoint y: 440, endPoint x: 766, endPoint y: 443, distance: 16.3
click at [766, 443] on div "Description of Event: The Bottomline Global Engineering – Core Services Team wi…" at bounding box center [746, 390] width 449 height 209
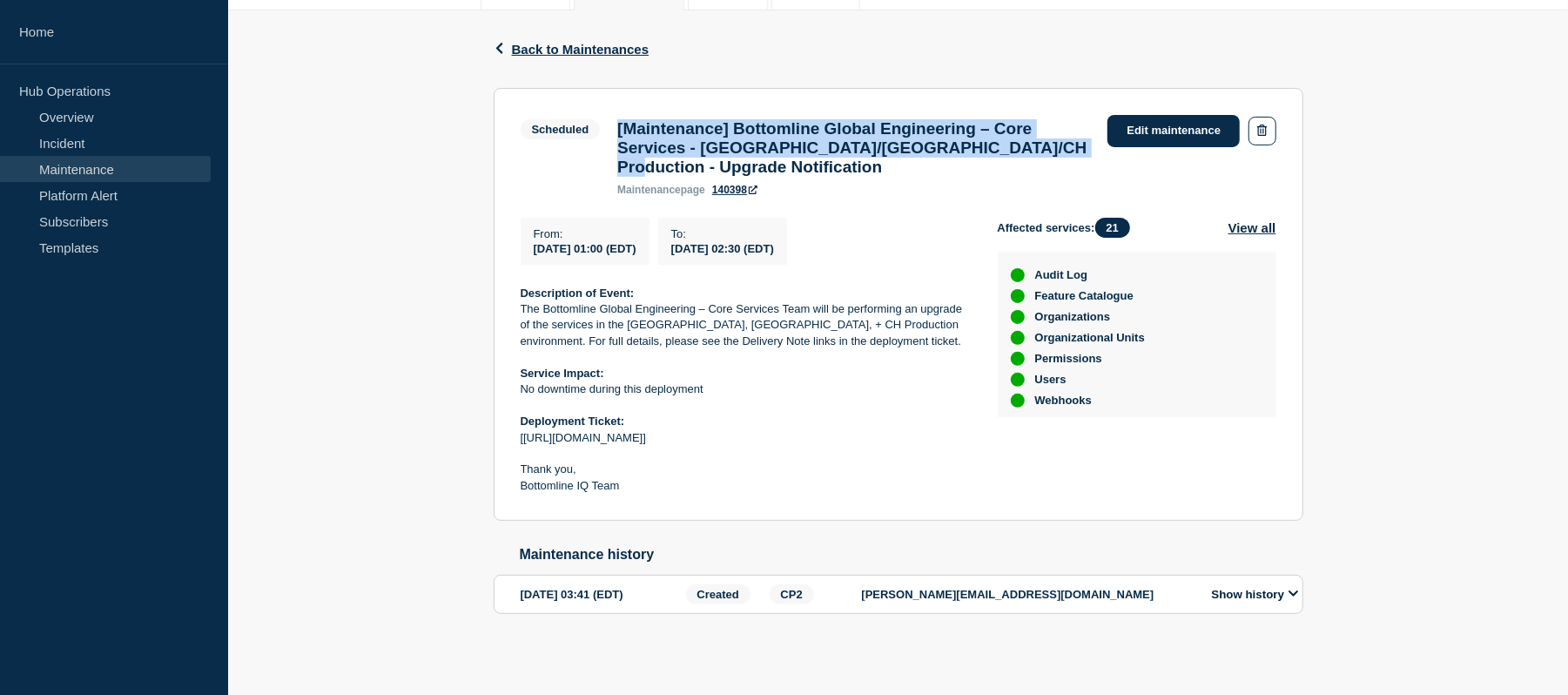
scroll to position [461, 0]
drag, startPoint x: 777, startPoint y: 165, endPoint x: 622, endPoint y: 109, distance: 164.8
click at [622, 119] on h3 "[Maintenance] Bottomline Global Engineering – Core Services - [GEOGRAPHIC_DATA]…" at bounding box center [853, 148] width 473 height 58
copy h3 "Maintenance] Bottomline Global Engineering – Core Services - US/UK/CH Productio…"
click at [770, 152] on h3 "[Maintenance] Bottomline Global Engineering – Core Services - [GEOGRAPHIC_DATA]…" at bounding box center [853, 148] width 473 height 58
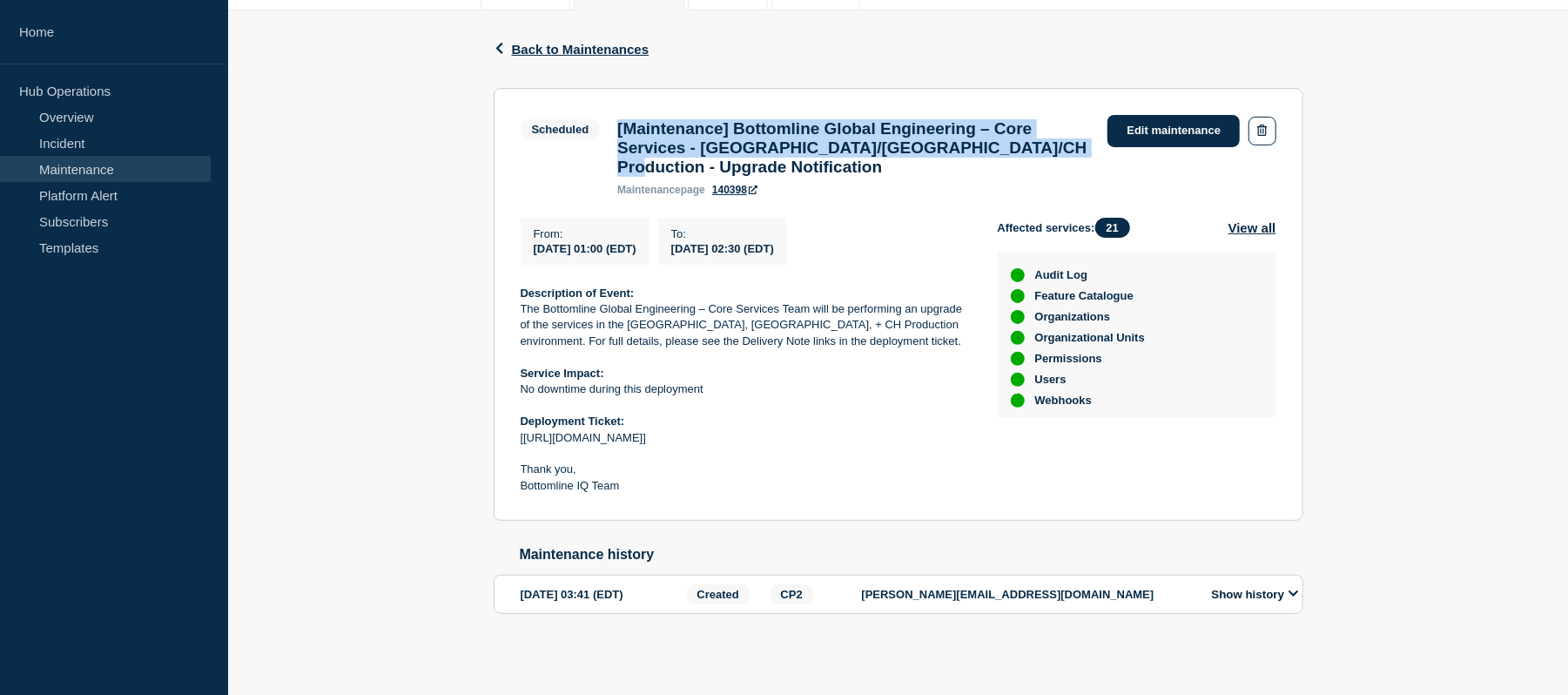
drag, startPoint x: 726, startPoint y: 167, endPoint x: 614, endPoint y: 106, distance: 127.5
click at [614, 119] on div "[Maintenance] Bottomline Global Engineering – Core Services - US/UK/CH Producti…" at bounding box center [854, 158] width 490 height 76
copy h3 "[Maintenance] Bottomline Global Engineering – Core Services - [GEOGRAPHIC_DATA]…"
drag, startPoint x: 680, startPoint y: 244, endPoint x: 530, endPoint y: 245, distance: 150.0
click at [530, 245] on div "From : 2025-09-19 01:00 (EDT)" at bounding box center [585, 241] width 129 height 47
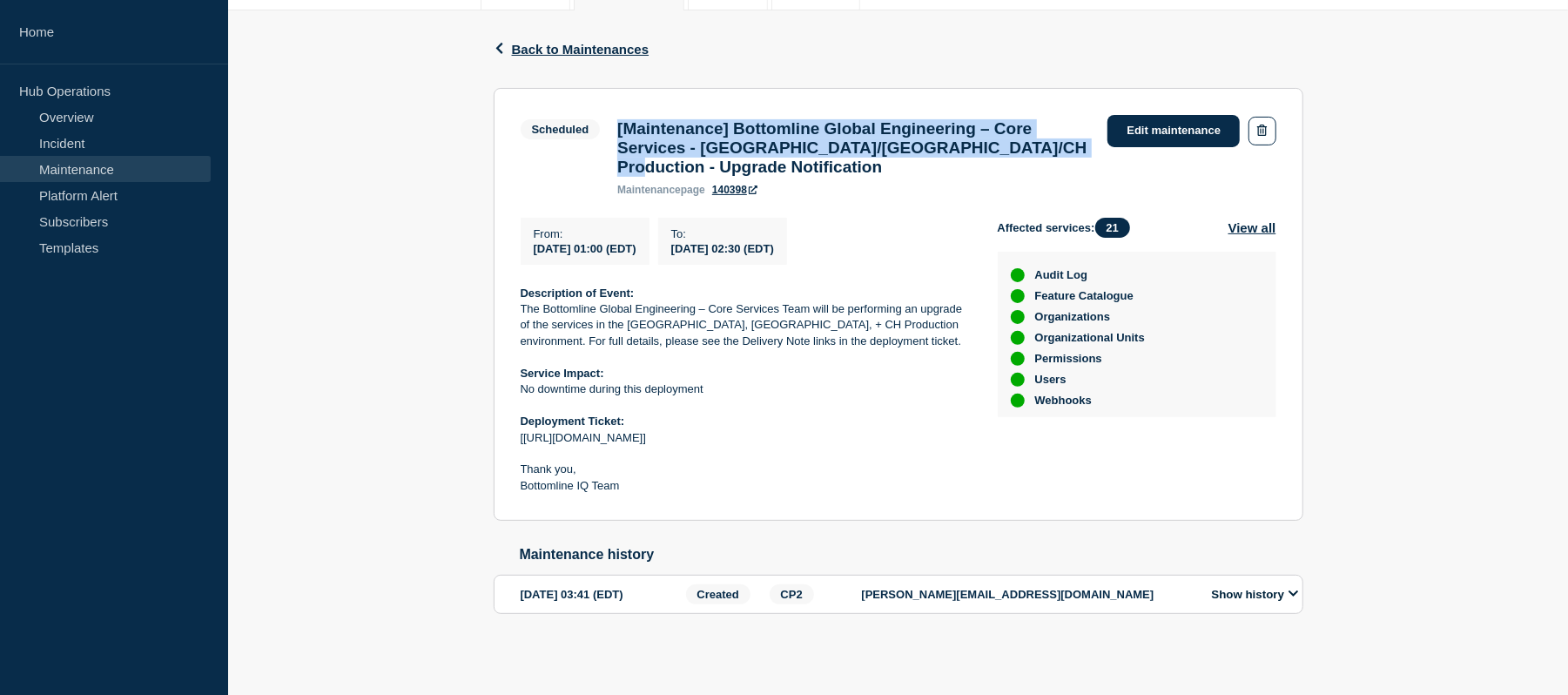
copy span "[DATE] 01:00 (EDT)"
drag, startPoint x: 711, startPoint y: 237, endPoint x: 867, endPoint y: 242, distance: 156.1
click at [787, 242] on div "To : 2025-09-19 02:30 (EDT)" at bounding box center [722, 241] width 129 height 47
copy span "[DATE] 02:30 (EDT)"
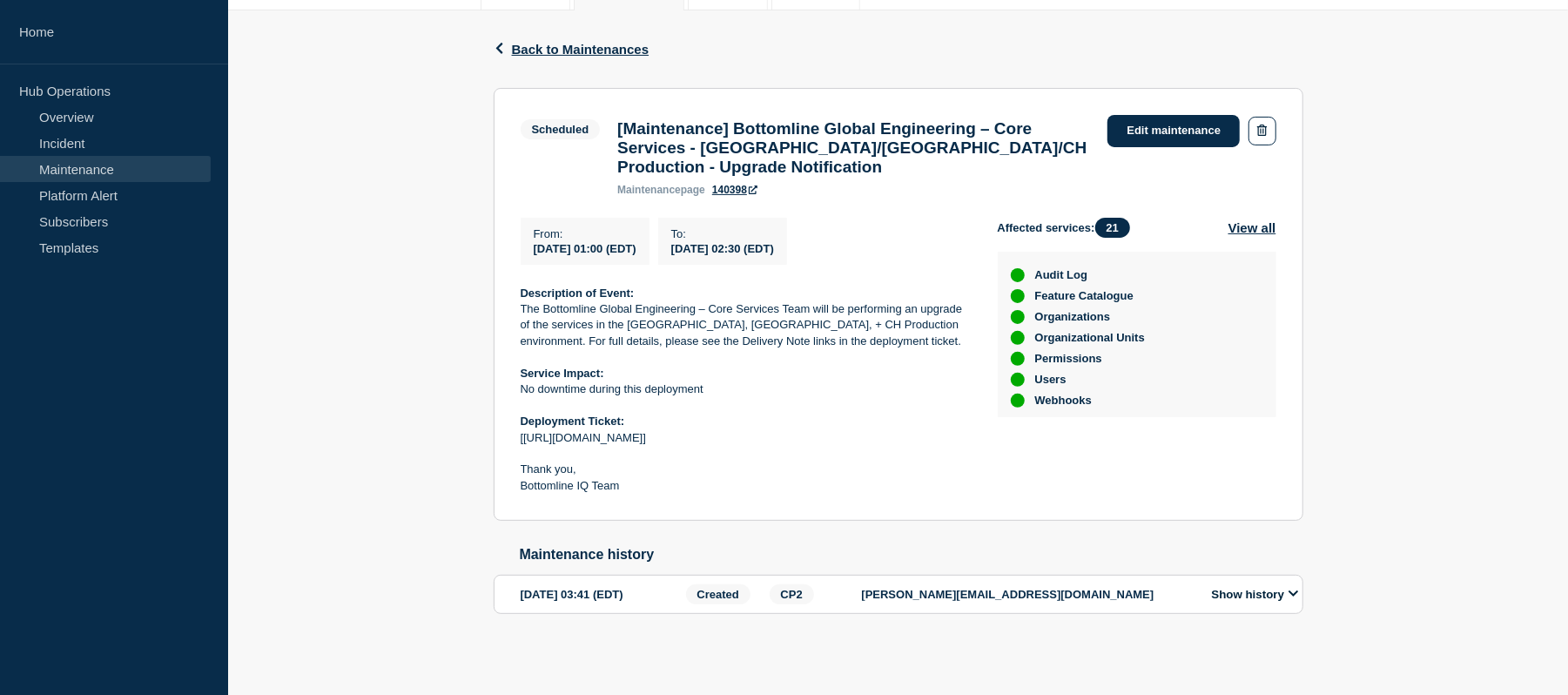
click at [771, 336] on p "The Bottomline Global Engineering – Core Services Team will be performing an up…" at bounding box center [746, 325] width 449 height 48
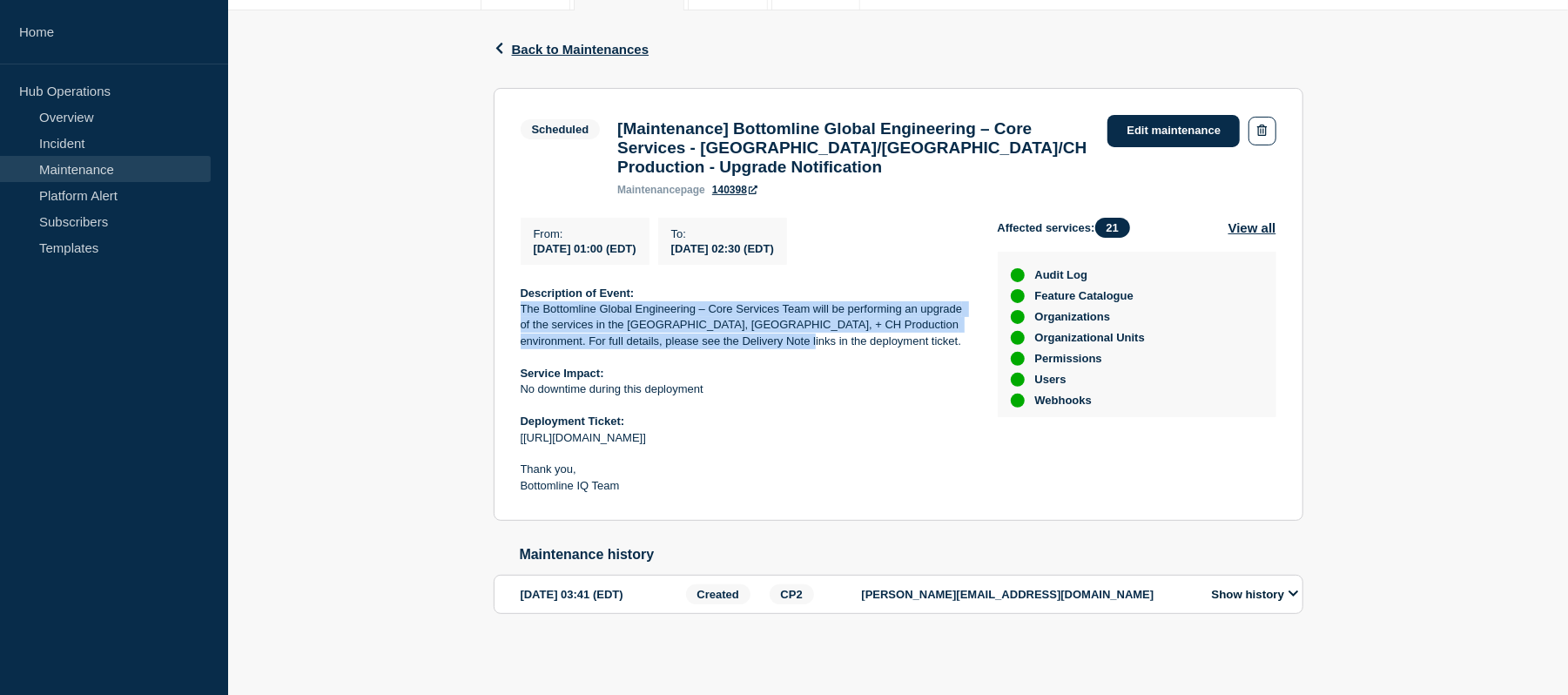
drag, startPoint x: 771, startPoint y: 336, endPoint x: 522, endPoint y: 299, distance: 251.7
click at [522, 301] on p "The Bottomline Global Engineering – Core Services Team will be performing an up…" at bounding box center [746, 325] width 449 height 48
copy p "The Bottomline Global Engineering – Core Services Team will be performing an up…"
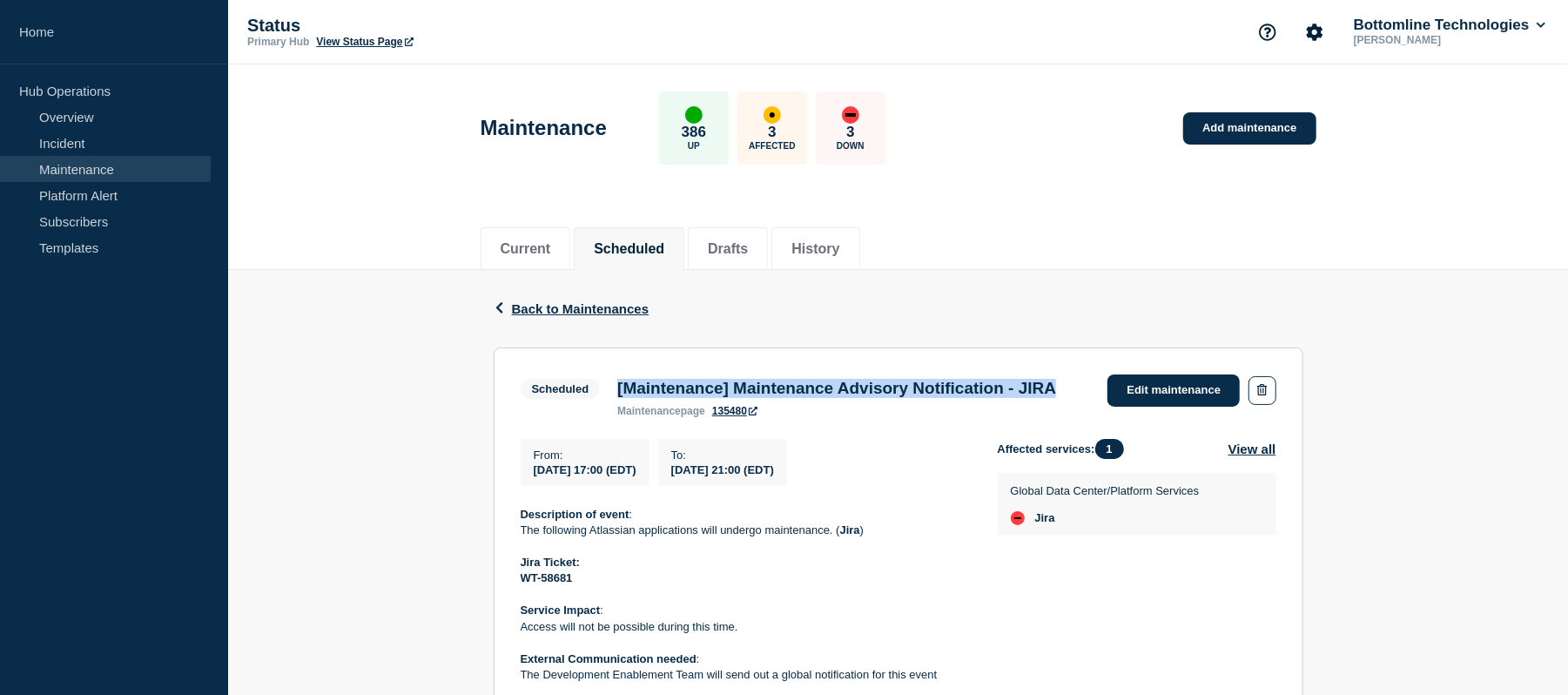
drag, startPoint x: 686, startPoint y: 408, endPoint x: 617, endPoint y: 391, distance: 71.1
click at [617, 391] on h3 "[Maintenance] Maintenance Advisory Notification - JIRA" at bounding box center [836, 388] width 439 height 20
copy h3 "[Maintenance] Maintenance Advisory Notification - JIRA"
drag, startPoint x: 684, startPoint y: 495, endPoint x: 528, endPoint y: 493, distance: 156.0
click at [528, 486] on div "From : 2025-09-19 17:00 (EDT)" at bounding box center [585, 463] width 129 height 47
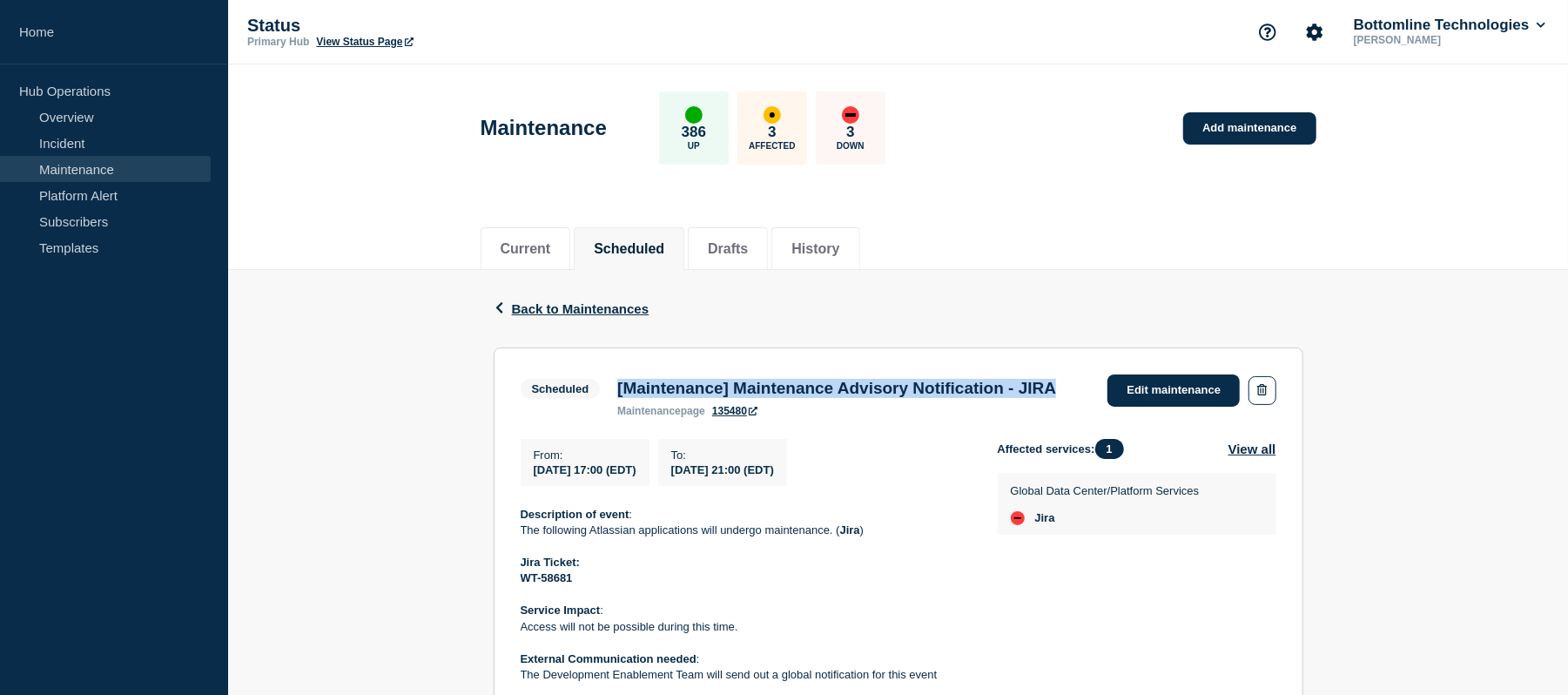
copy span "2025-09-19 17:00 (EDT)"
click at [774, 477] on span "[DATE] 21:00 (EDT)" at bounding box center [722, 470] width 103 height 13
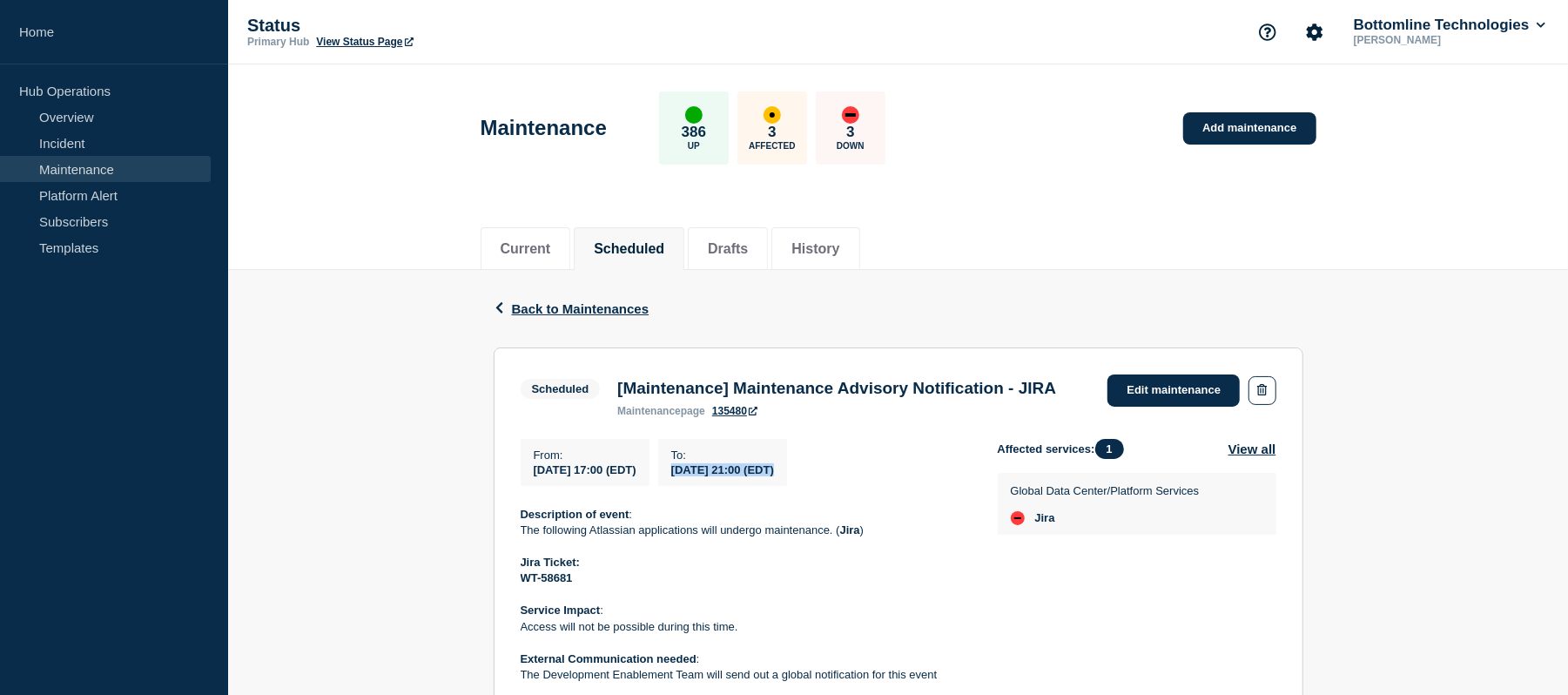
click at [774, 477] on span "[DATE] 21:00 (EDT)" at bounding box center [722, 470] width 103 height 13
copy div "[DATE] 21:00 (EDT)"
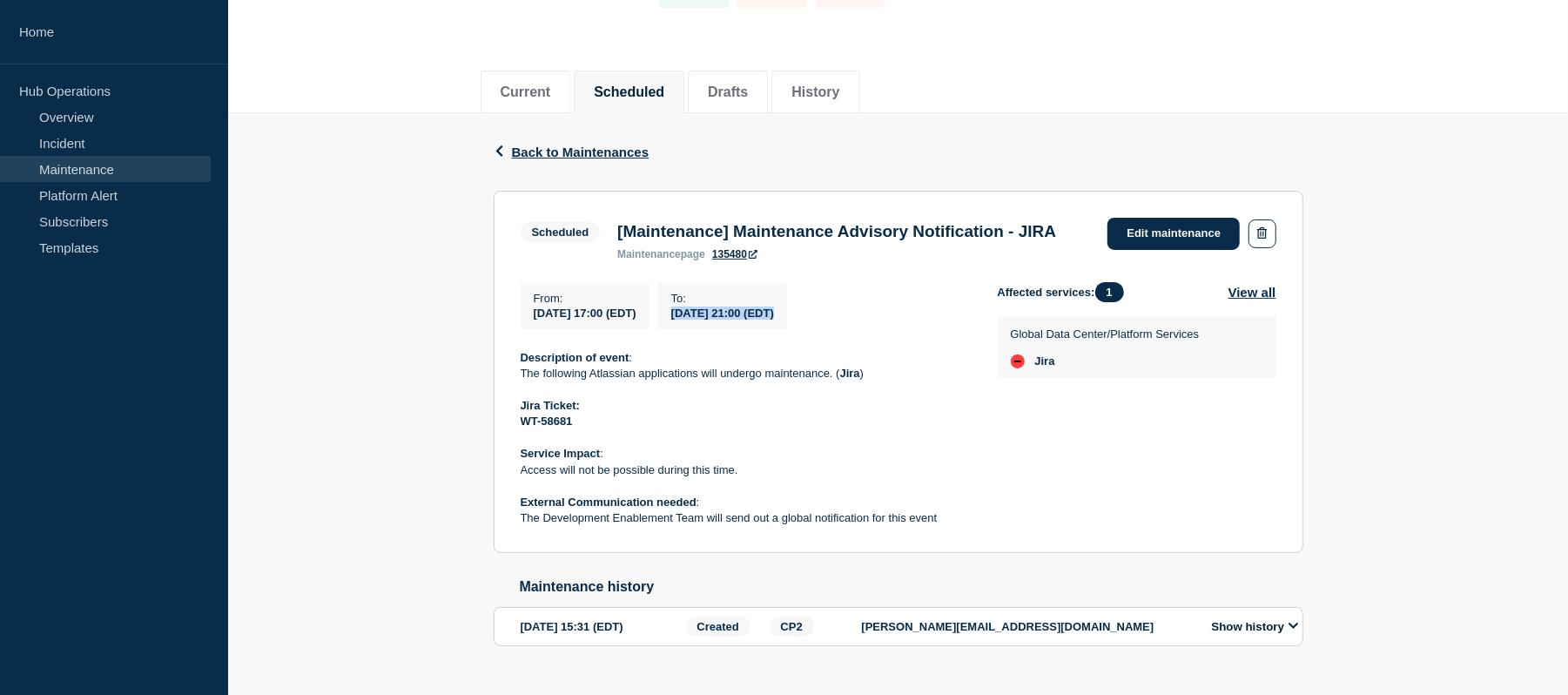
scroll to position [165, 0]
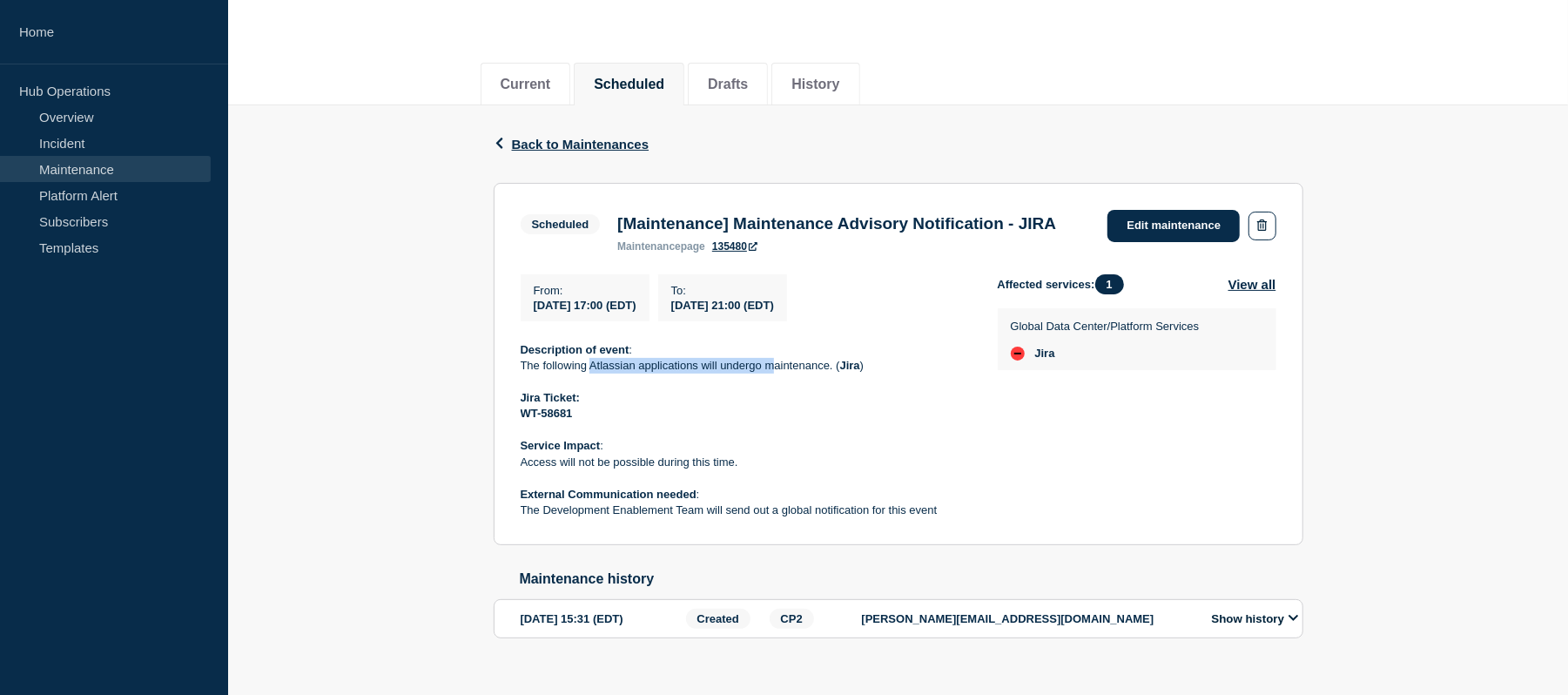
drag, startPoint x: 593, startPoint y: 392, endPoint x: 775, endPoint y: 398, distance: 182.1
click at [775, 374] on p "The following Atlassian applications will undergo maintenance. ( Jira )" at bounding box center [746, 366] width 449 height 16
drag, startPoint x: 739, startPoint y: 493, endPoint x: 508, endPoint y: 488, distance: 231.1
click at [508, 488] on section "Scheduled [Maintenance] Maintenance Advisory Notification - JIRA maintenance pa…" at bounding box center [899, 364] width 810 height 363
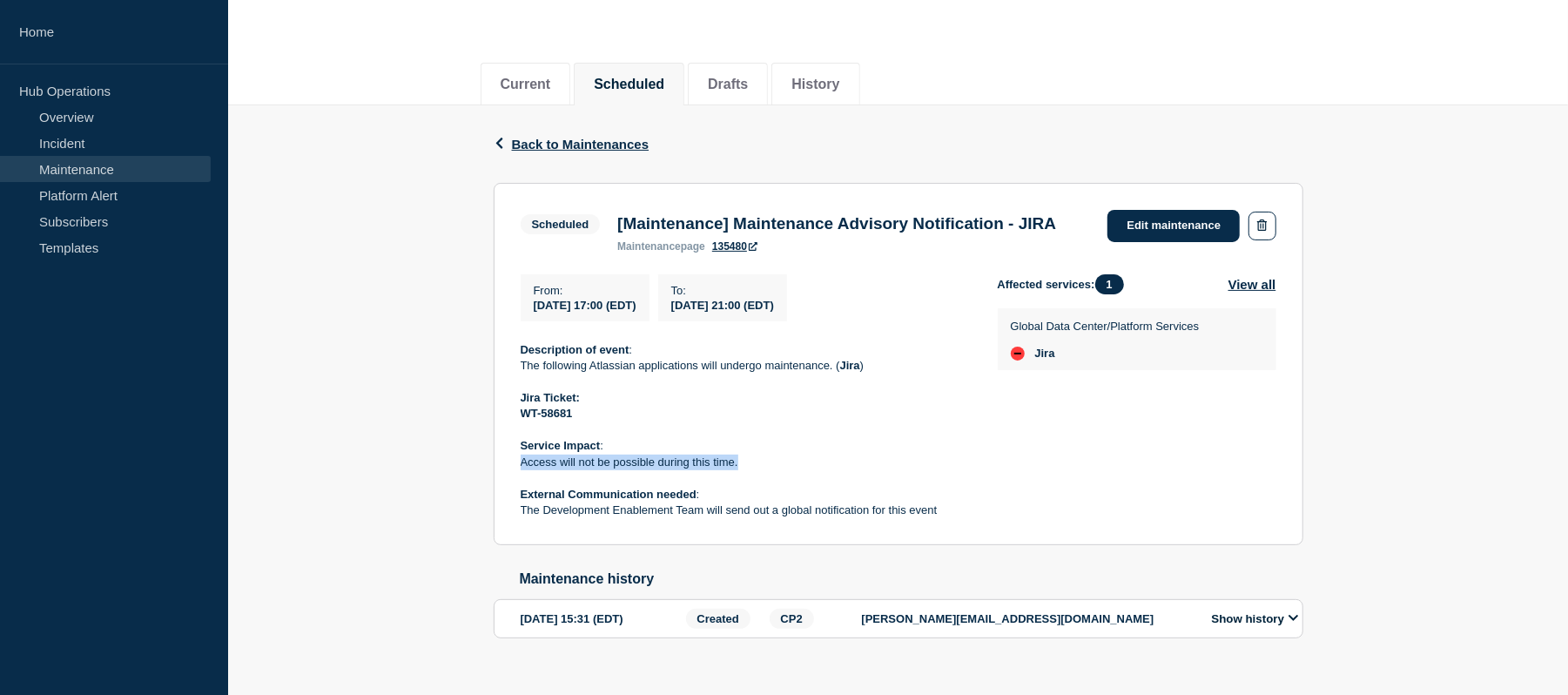
copy p "Access will not be possible during this time."
drag, startPoint x: 696, startPoint y: 394, endPoint x: 588, endPoint y: 394, distance: 108.0
click at [588, 374] on p "The following Atlassian applications will undergo maintenance. ( Jira )" at bounding box center [746, 366] width 449 height 16
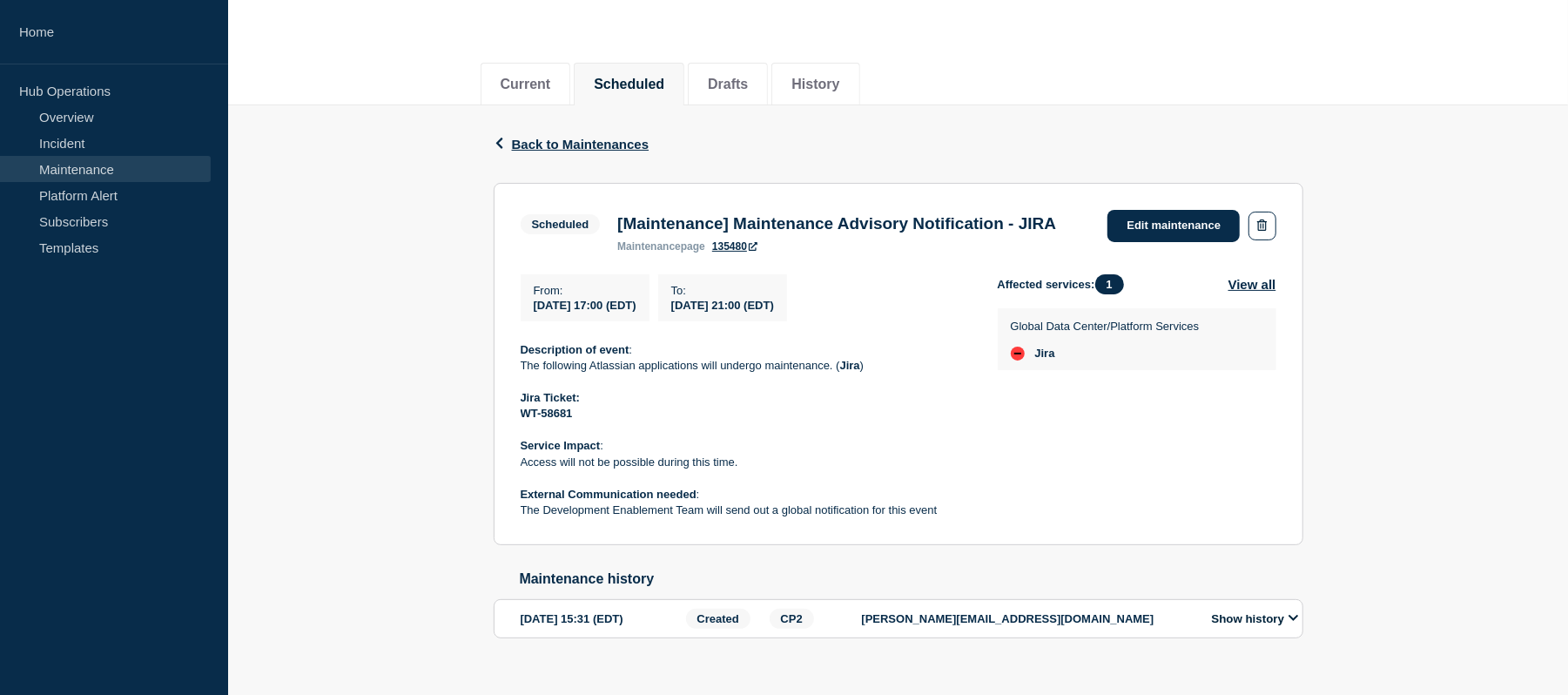
drag, startPoint x: 588, startPoint y: 394, endPoint x: 695, endPoint y: 398, distance: 107.1
click at [695, 374] on p "The following Atlassian applications will undergo maintenance. ( Jira )" at bounding box center [746, 366] width 449 height 16
drag, startPoint x: 645, startPoint y: 446, endPoint x: 589, endPoint y: 392, distance: 77.8
click at [589, 392] on div "Description of event : The following Atlassian applications will undergo mainte…" at bounding box center [746, 431] width 449 height 177
click at [589, 374] on p "The following Atlassian applications will undergo maintenance. ( Jira )" at bounding box center [746, 366] width 449 height 16
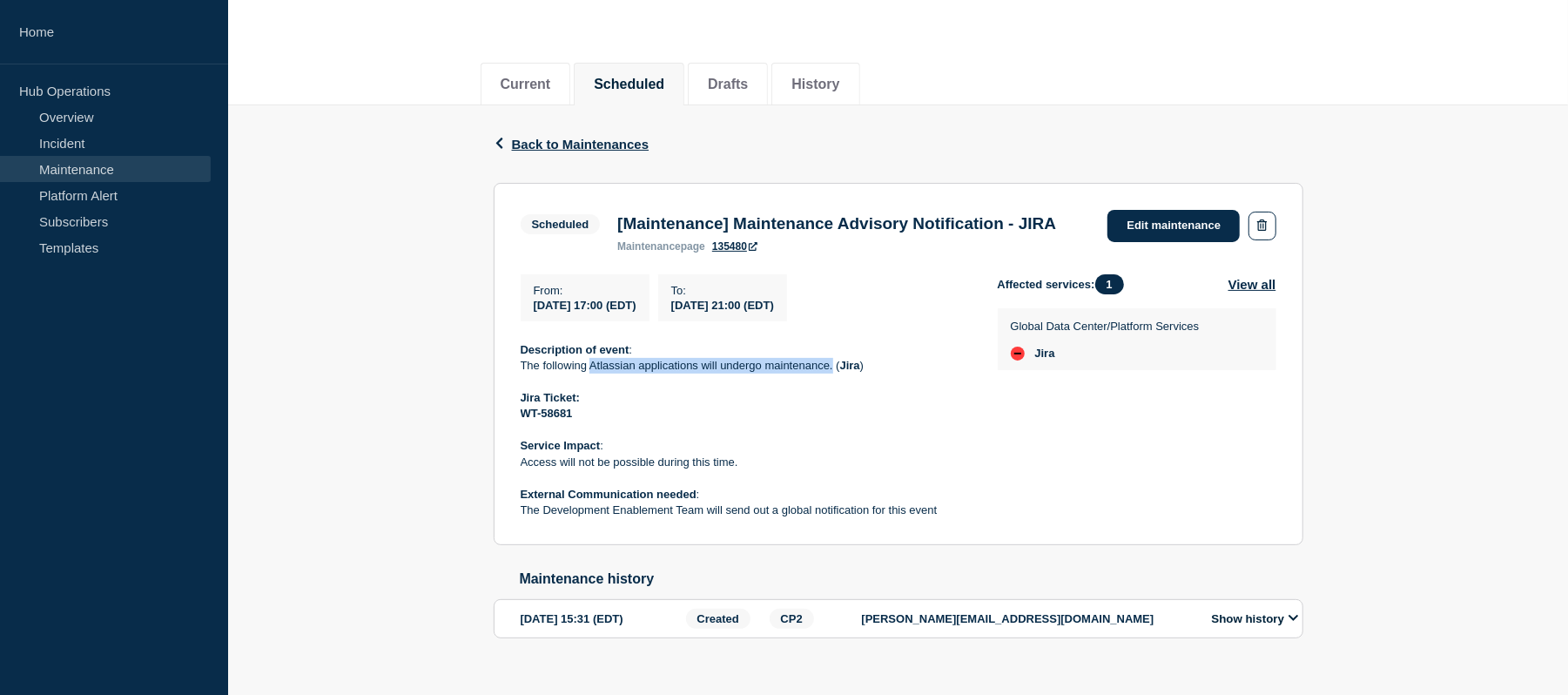
drag, startPoint x: 589, startPoint y: 392, endPoint x: 834, endPoint y: 396, distance: 245.0
click at [834, 374] on p "The following Atlassian applications will undergo maintenance. ( Jira )" at bounding box center [746, 366] width 449 height 16
copy p "Atlassian applications will undergo maintenance."
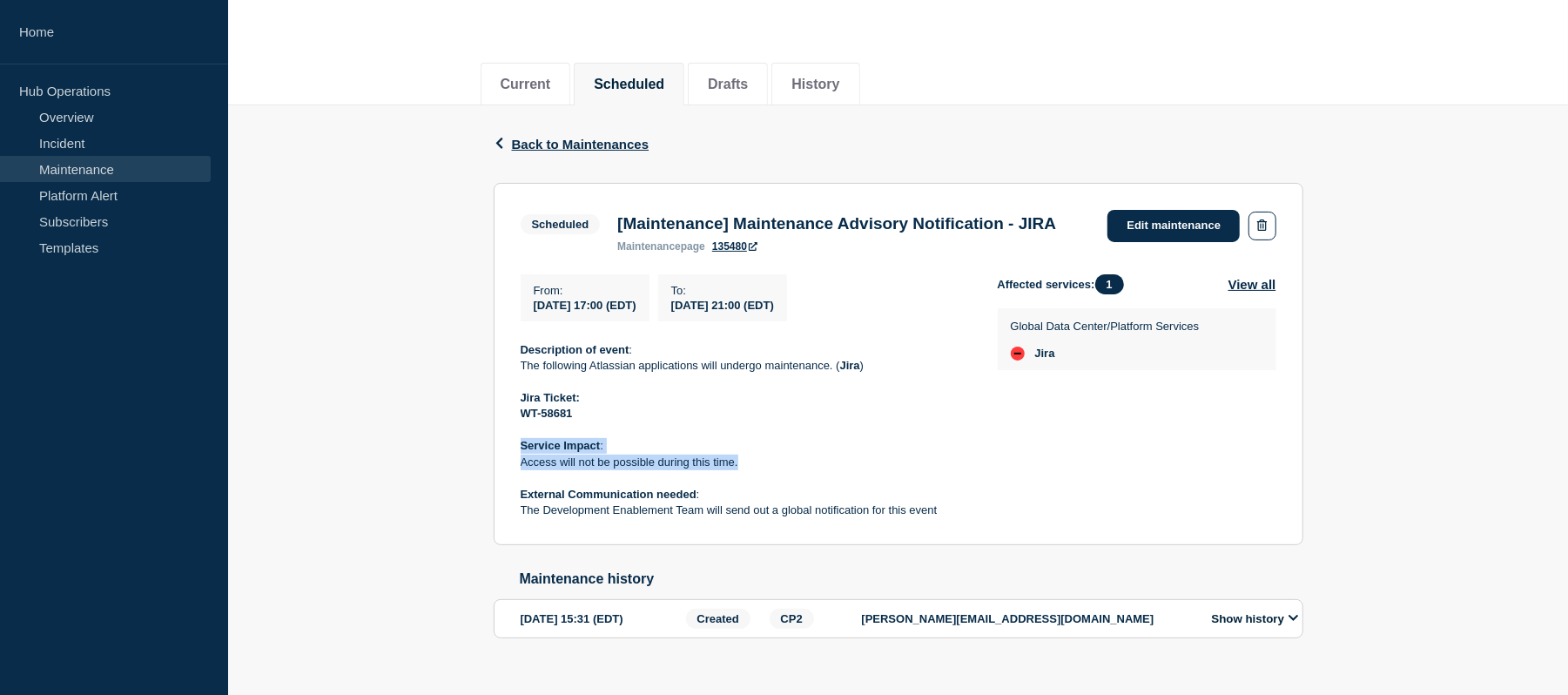
drag, startPoint x: 749, startPoint y: 493, endPoint x: 521, endPoint y: 471, distance: 229.1
click at [521, 471] on div "Description of event : The following Atlassian applications will undergo mainte…" at bounding box center [746, 431] width 449 height 177
copy div "Service Impact : Access will not be possible during this time."
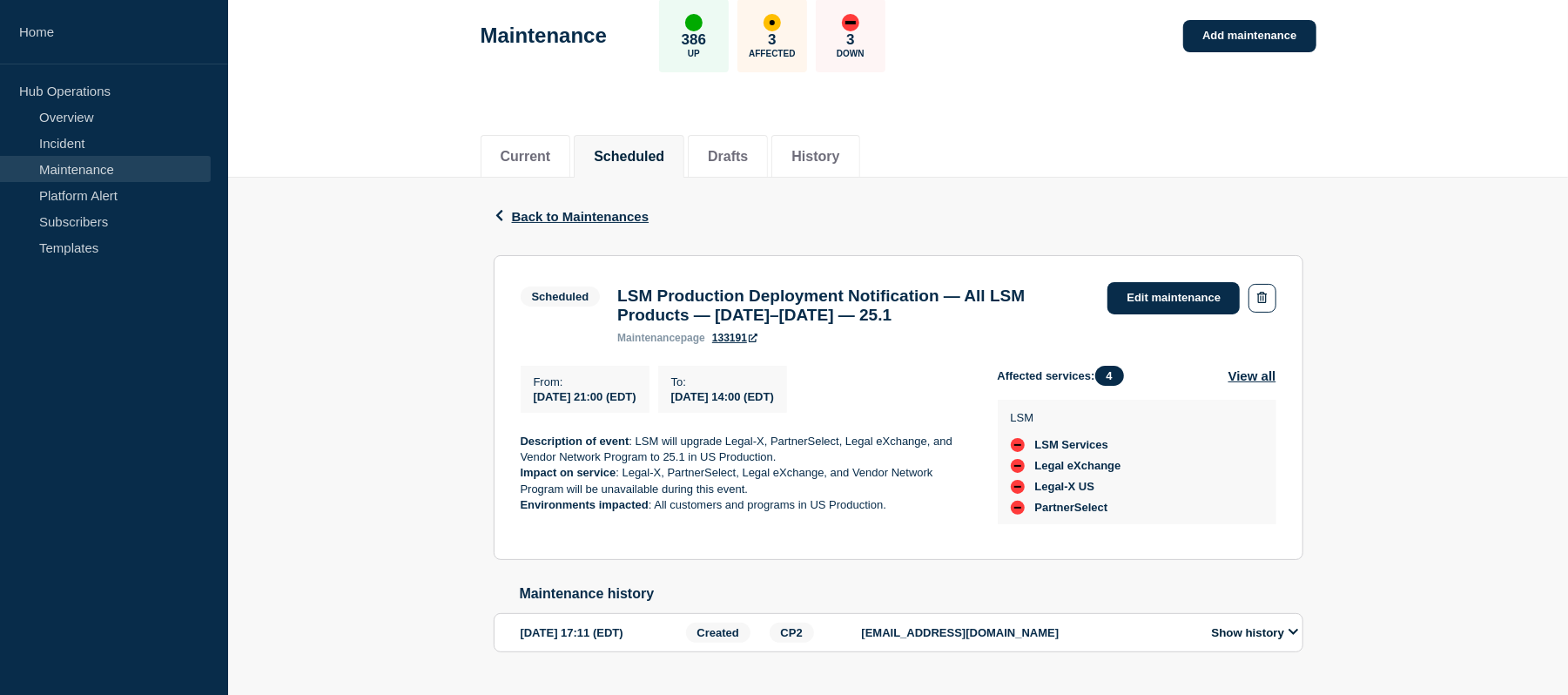
scroll to position [94, 0]
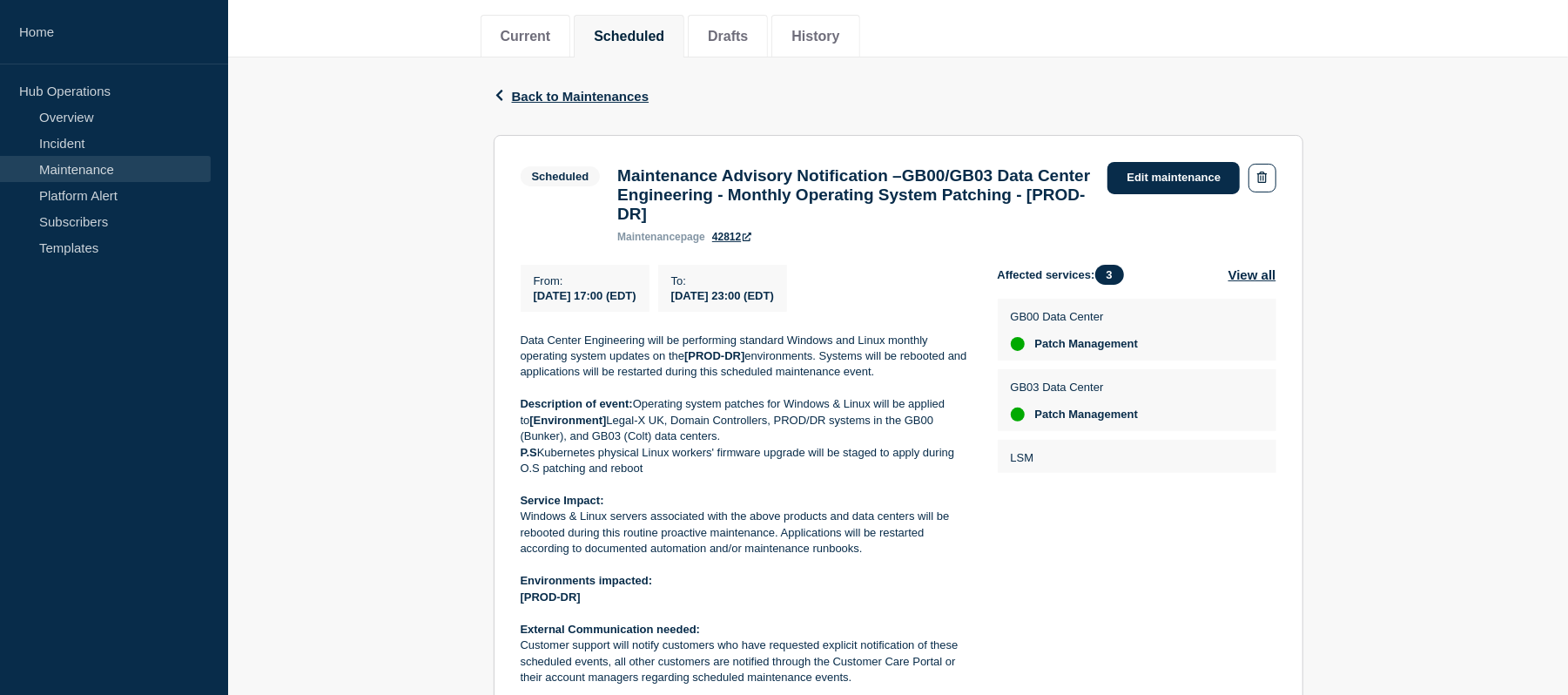
scroll to position [224, 0]
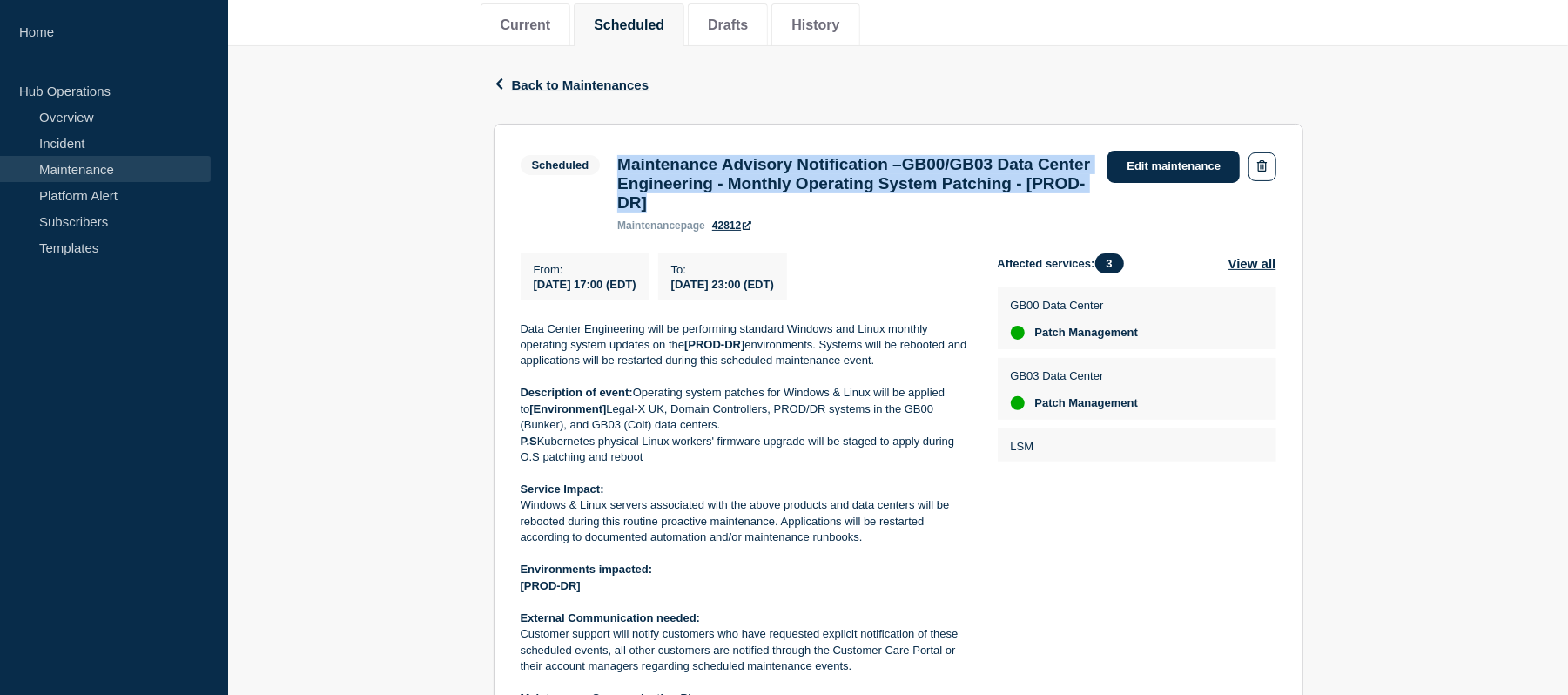
drag, startPoint x: 900, startPoint y: 213, endPoint x: 614, endPoint y: 165, distance: 290.0
click at [614, 165] on div "Maintenance Advisory Notification –GB00/GB03 Data Center Engineering - Monthly …" at bounding box center [854, 193] width 490 height 76
copy h3 "Maintenance Advisory Notification –GB00/GB03 Data Center Engineering - Monthly …"
drag, startPoint x: 679, startPoint y: 301, endPoint x: 530, endPoint y: 297, distance: 149.1
click at [530, 297] on div "From : 2025-09-20 17:00 (EDT)" at bounding box center [585, 277] width 129 height 47
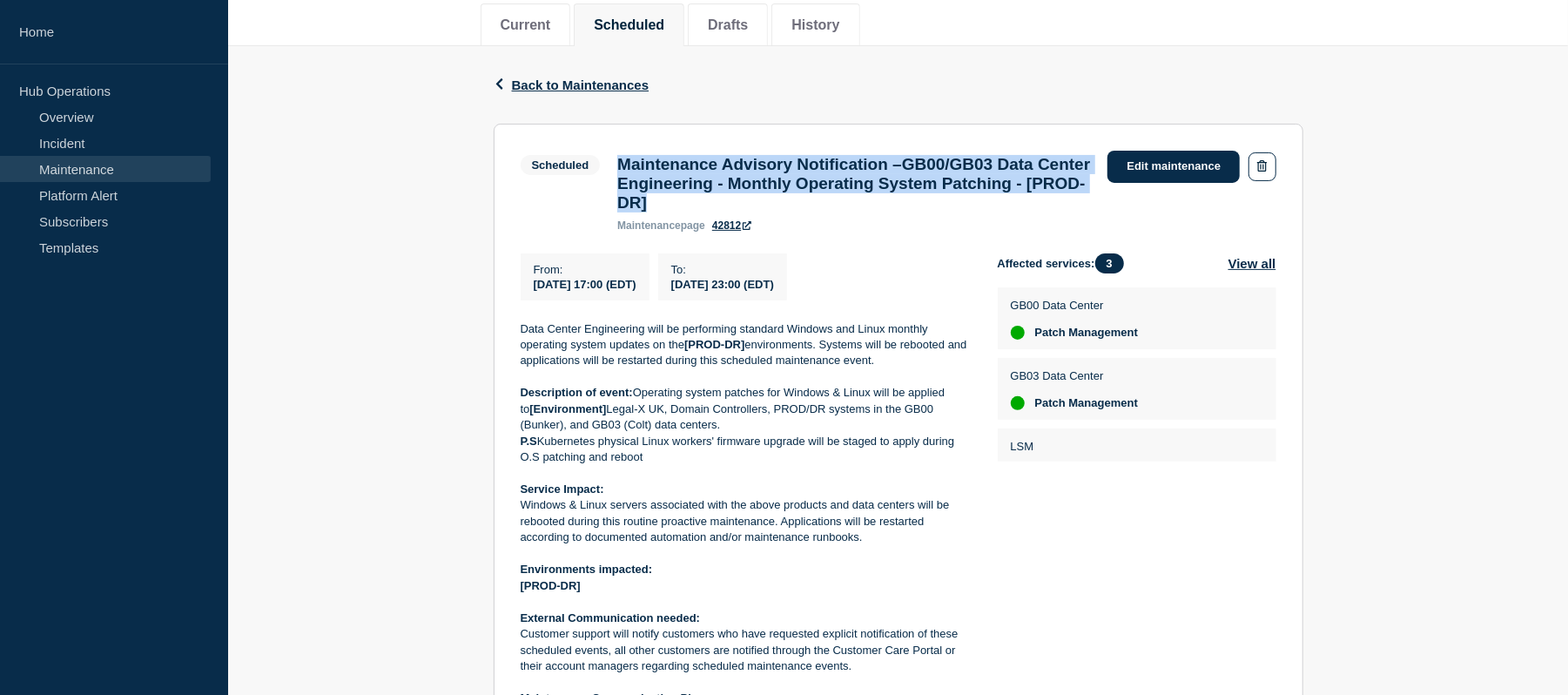
copy span "2025-09-20 17:00 (EDT)"
drag, startPoint x: 855, startPoint y: 299, endPoint x: 710, endPoint y: 294, distance: 145.1
click at [710, 294] on div "To : 2025-09-20 23:00 (EDT)" at bounding box center [722, 277] width 129 height 47
copy span "2025-09-20 23:00 (EDT)"
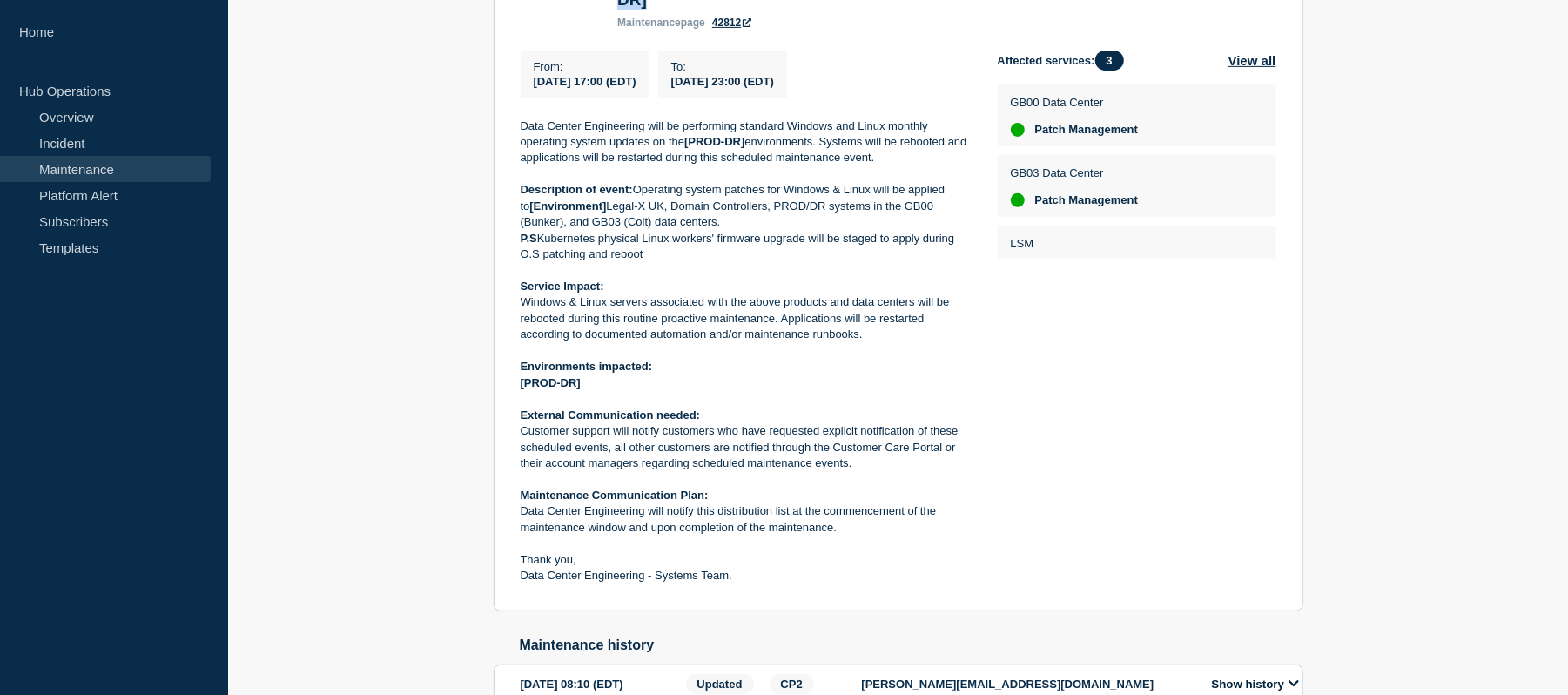
scroll to position [432, 0]
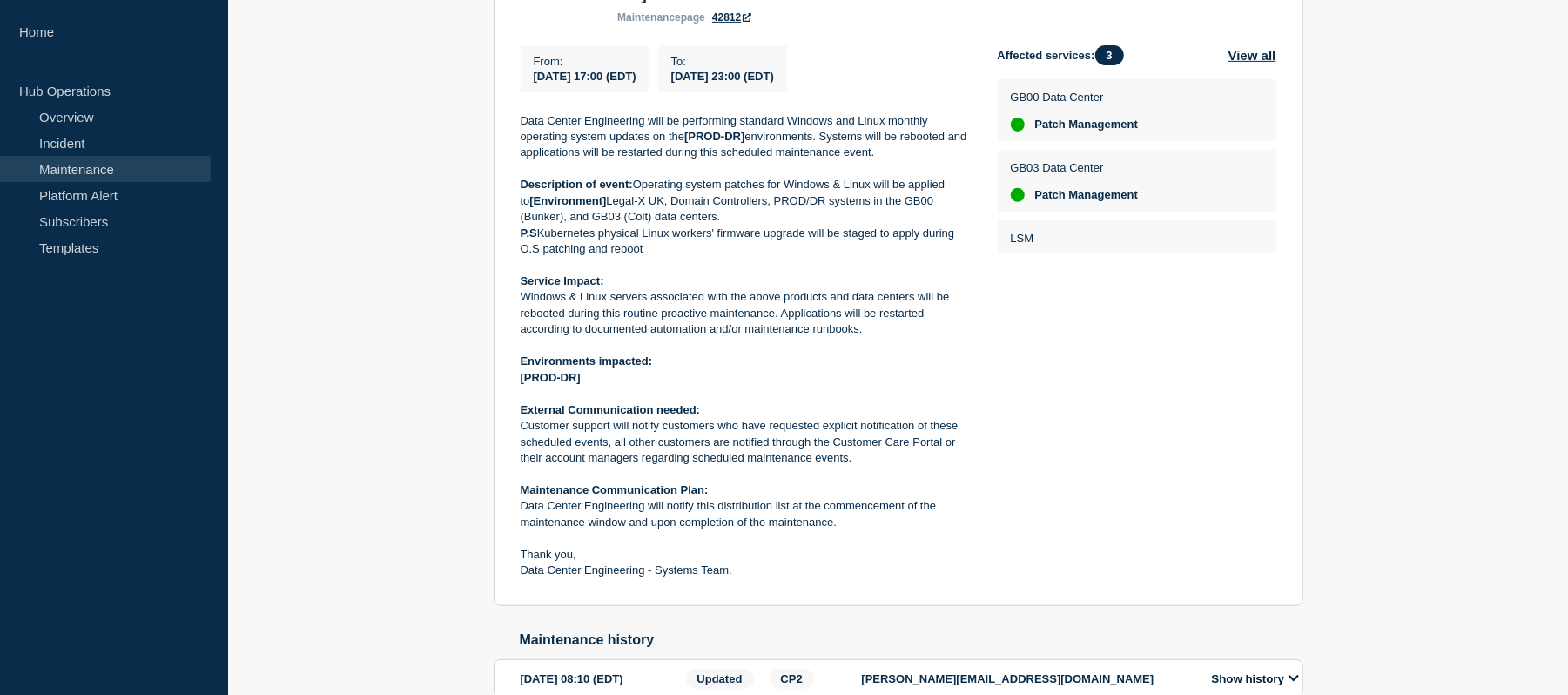
click at [714, 64] on p "To :" at bounding box center [722, 62] width 103 height 13
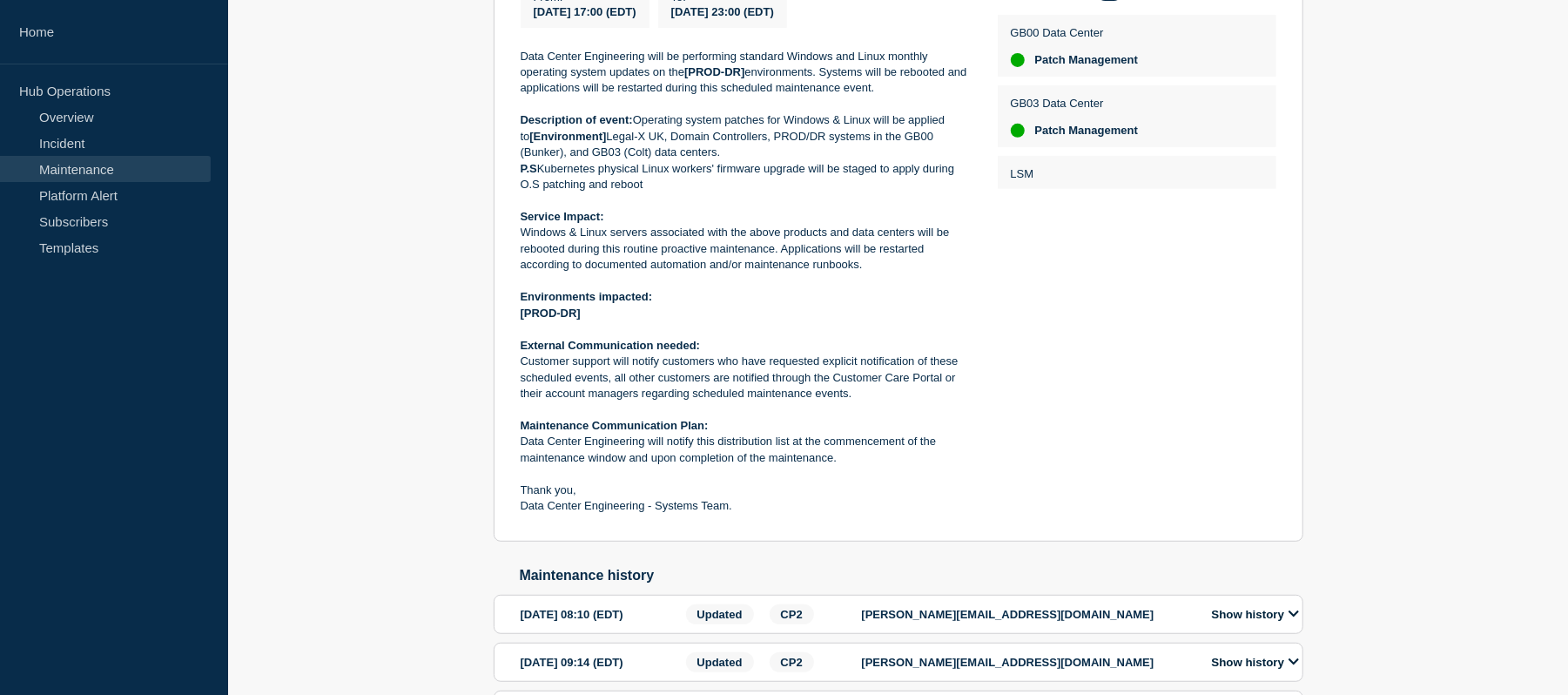
scroll to position [502, 0]
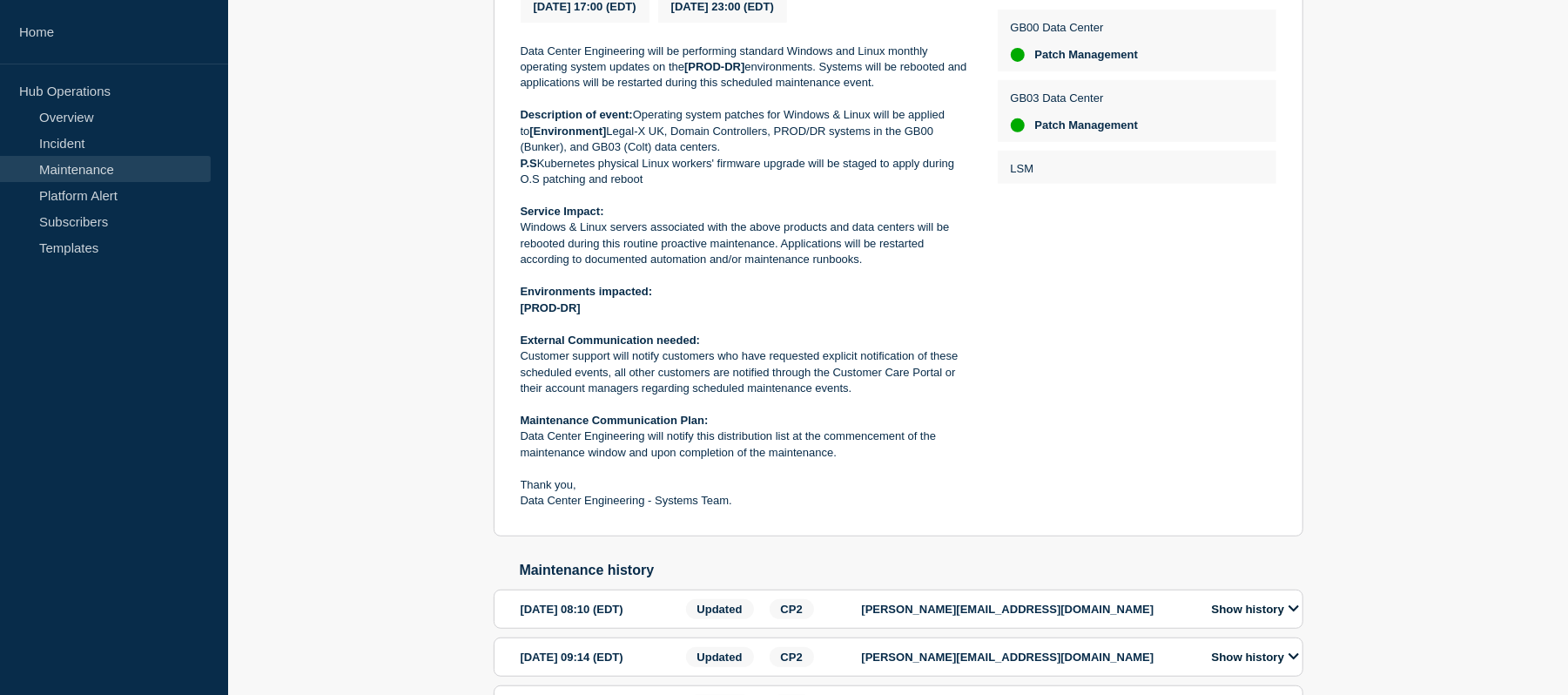
drag, startPoint x: 902, startPoint y: 281, endPoint x: 521, endPoint y: 230, distance: 384.4
click at [521, 230] on div "Data Center Engineering will be performing standard Windows and Linux monthly o…" at bounding box center [746, 277] width 449 height 466
copy div "Service Impact: Windows & Linux servers associated with the above products and …"
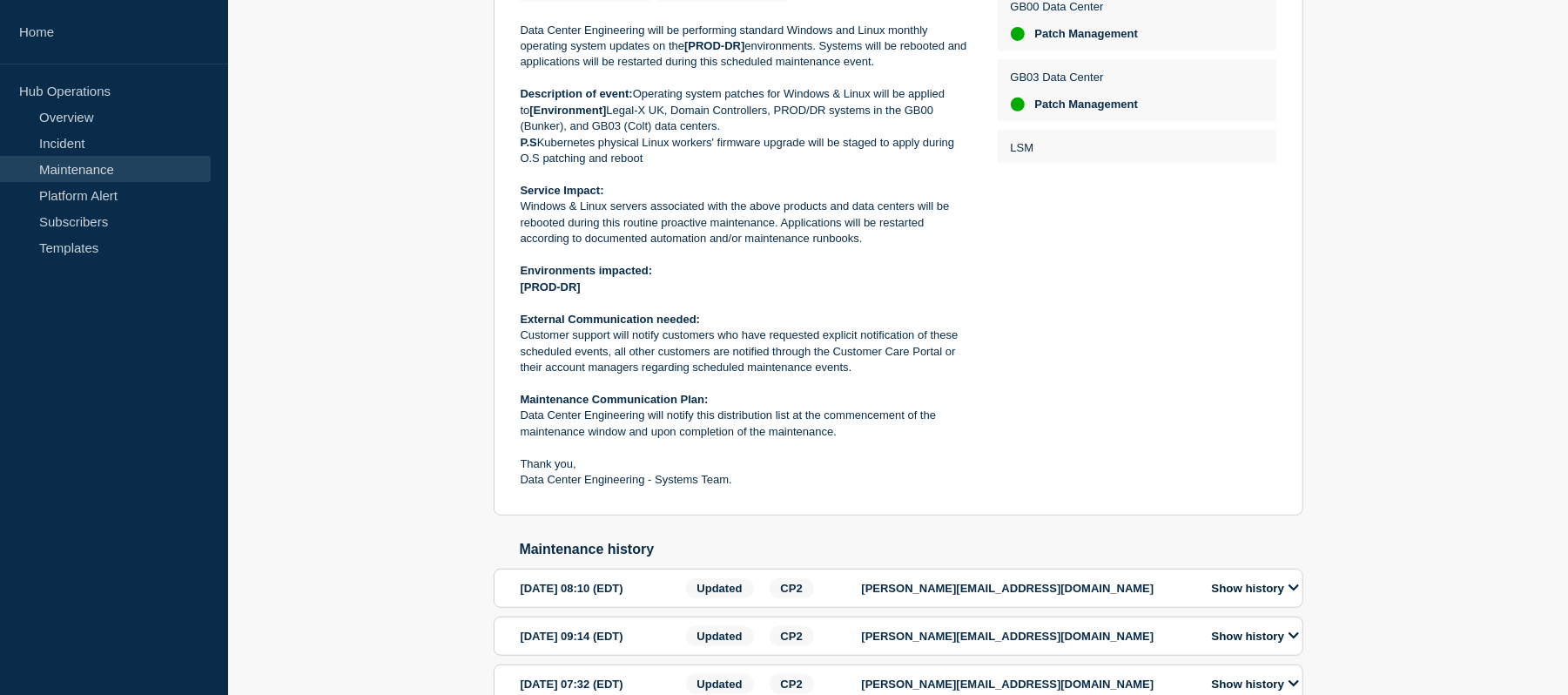
scroll to position [528, 0]
